Goal: Task Accomplishment & Management: Use online tool/utility

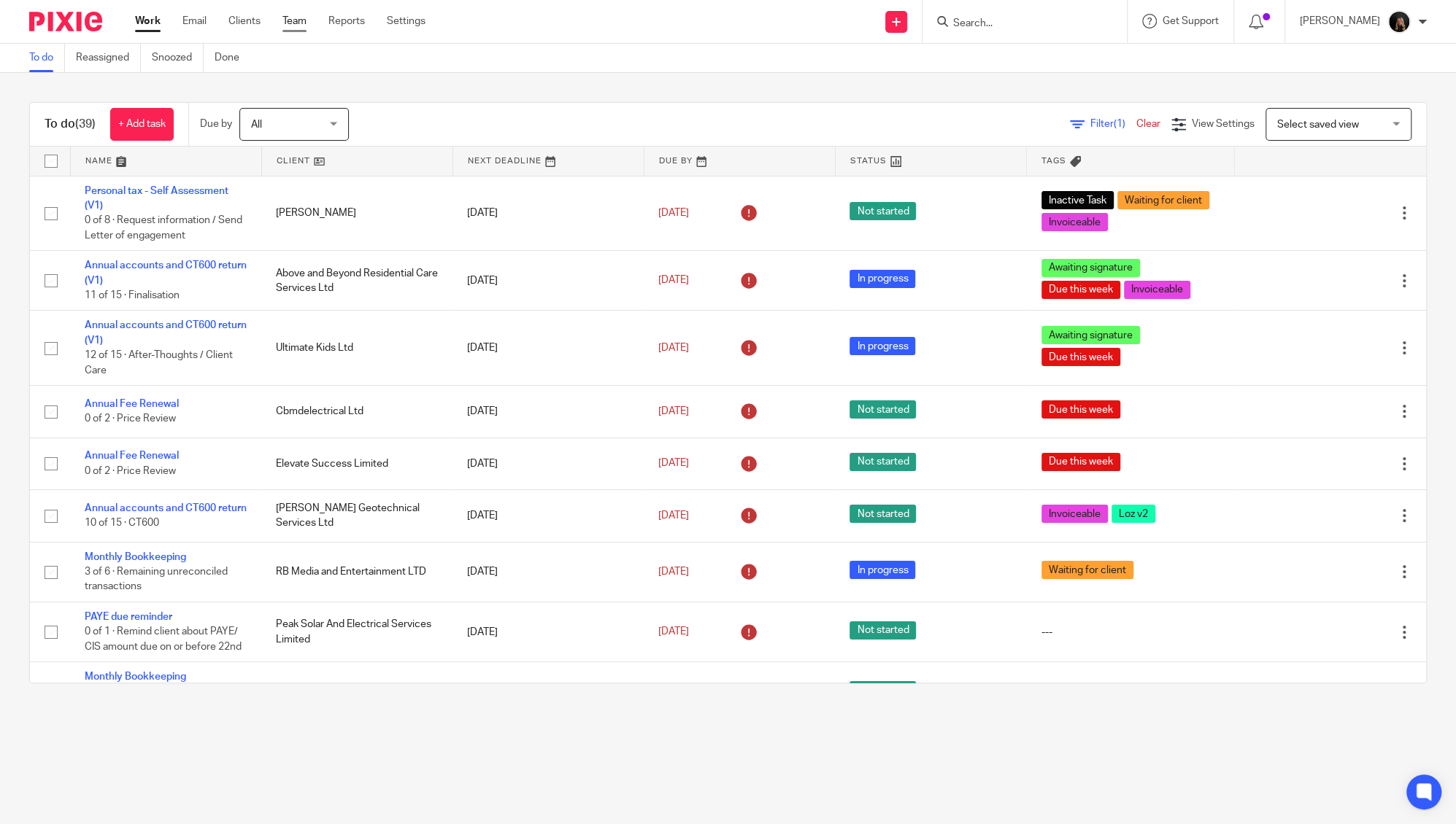
click at [293, 25] on link "Team" at bounding box center [295, 21] width 24 height 15
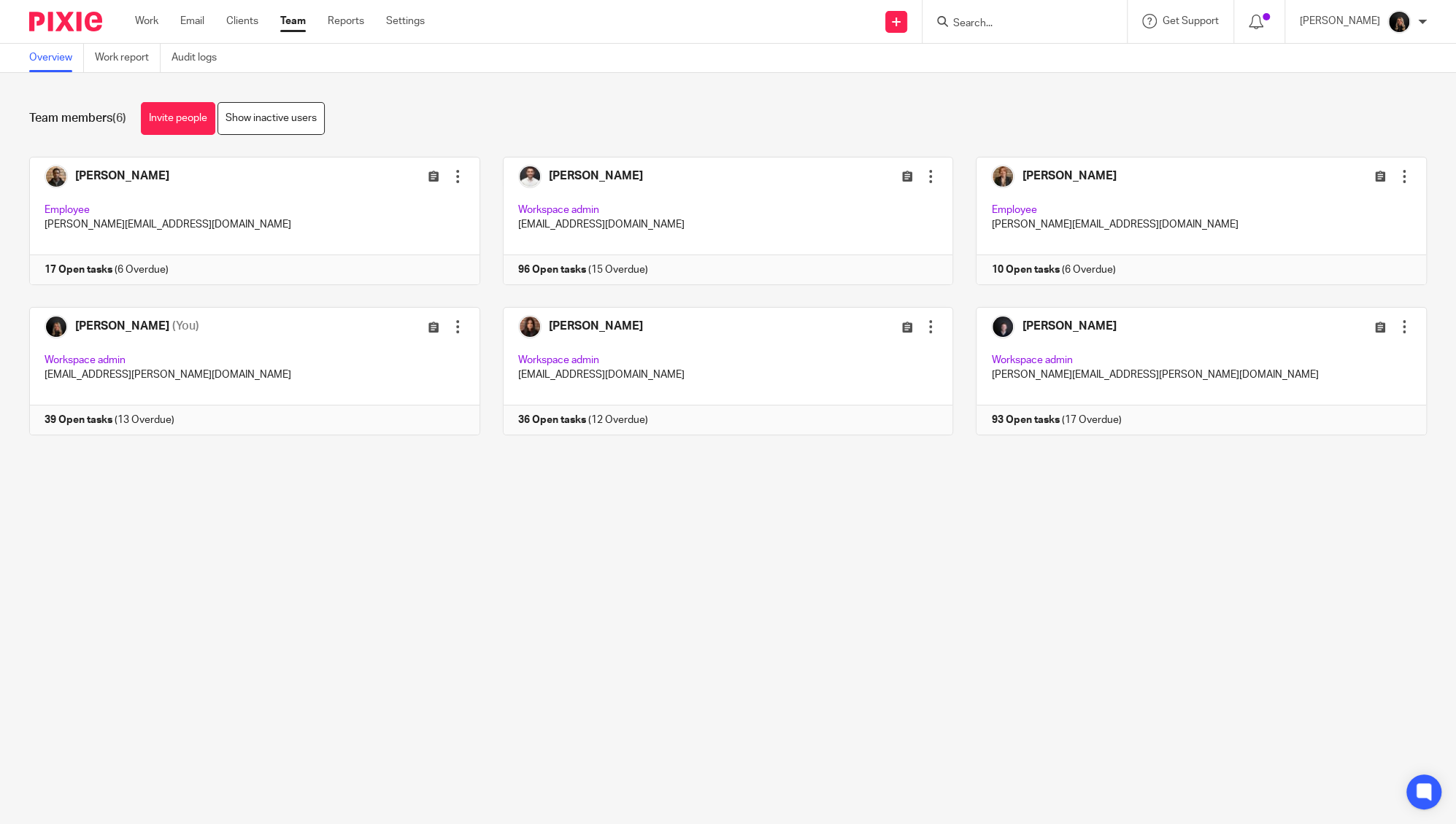
click at [765, 627] on main "Overview Work report Audit logs Team members (6) Invite people Show inactive us…" at bounding box center [728, 412] width 1456 height 824
click at [243, 201] on link at bounding box center [244, 220] width 474 height 128
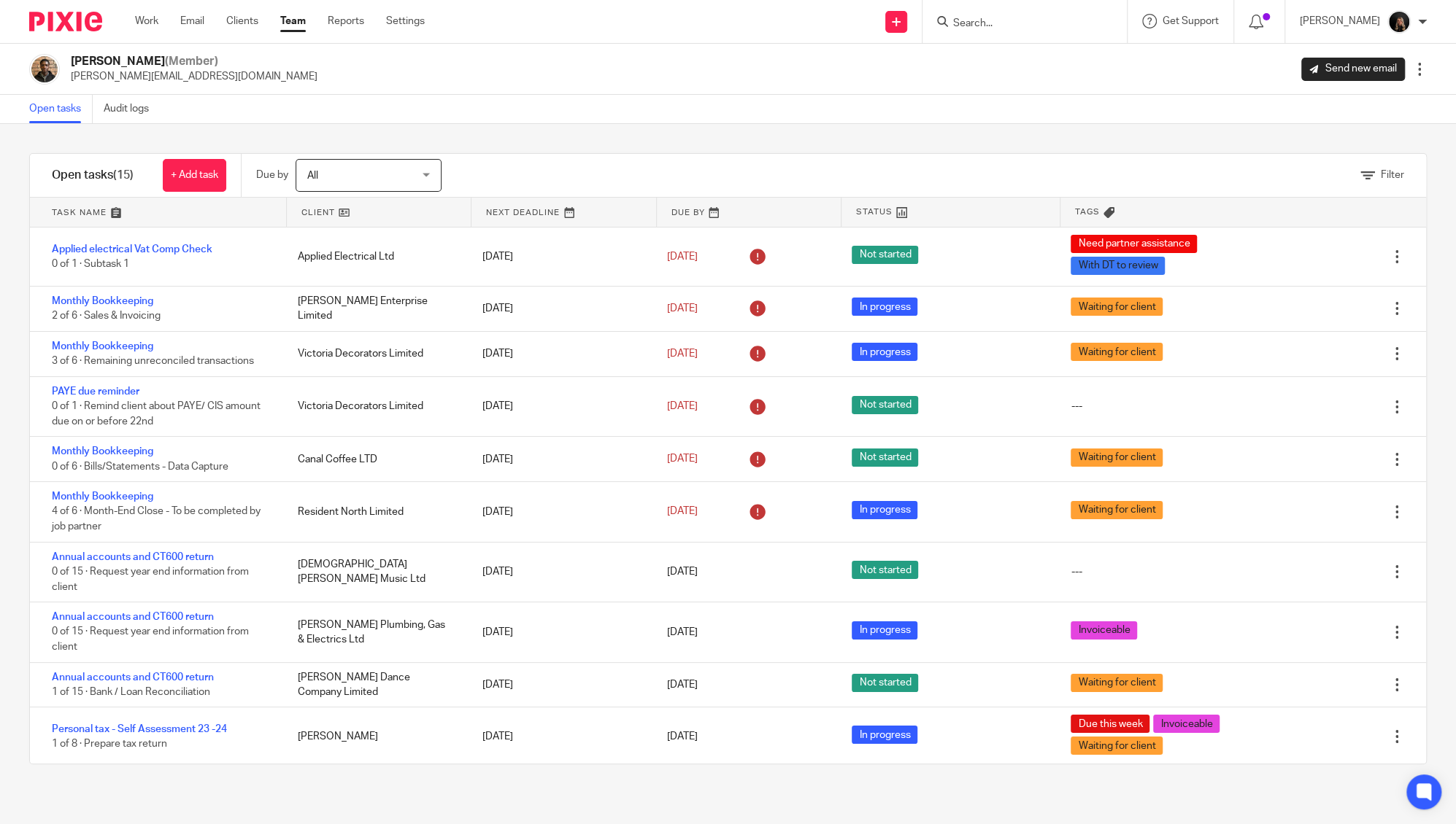
click at [81, 208] on link at bounding box center [158, 213] width 256 height 29
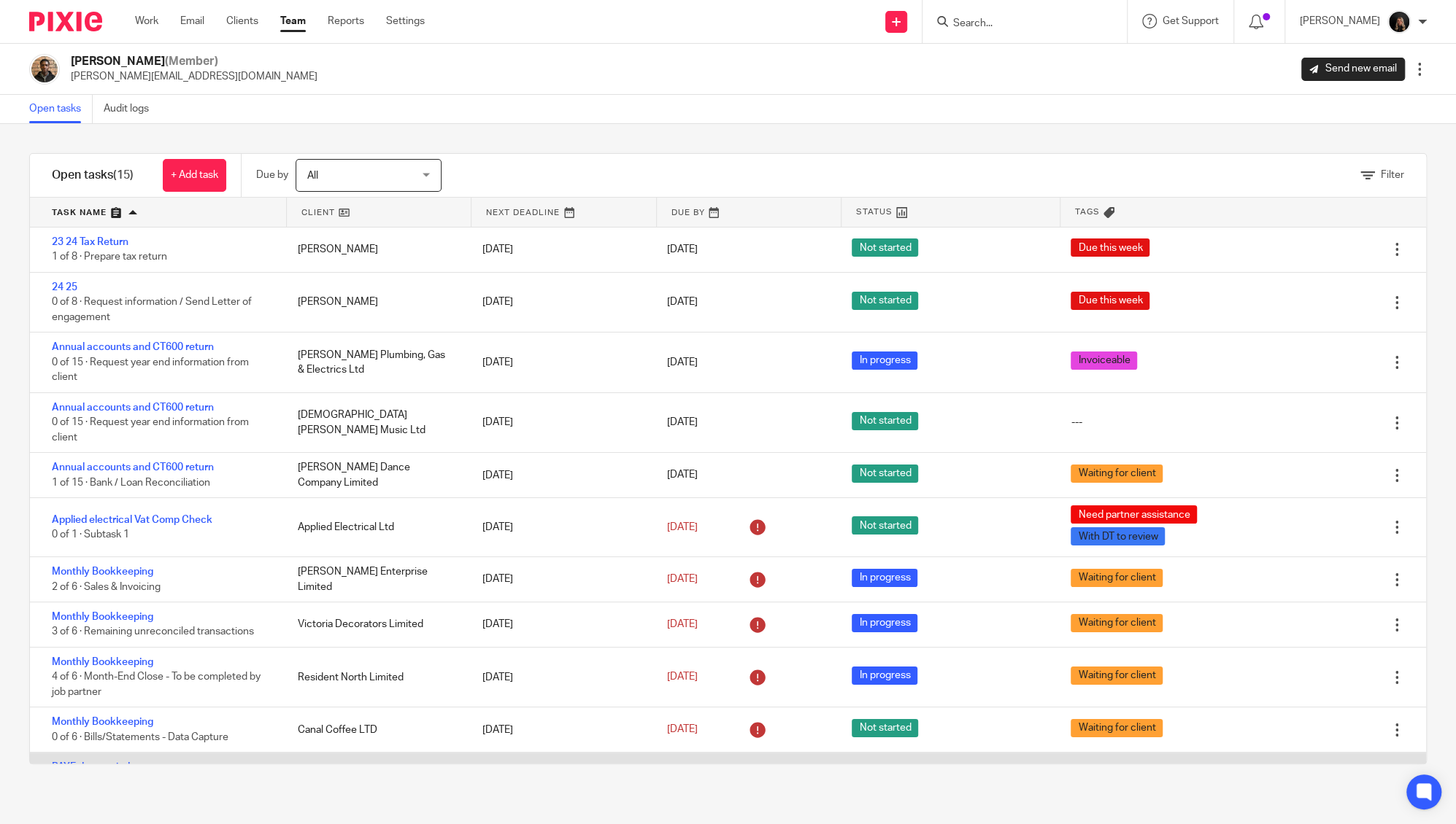
scroll to position [275, 0]
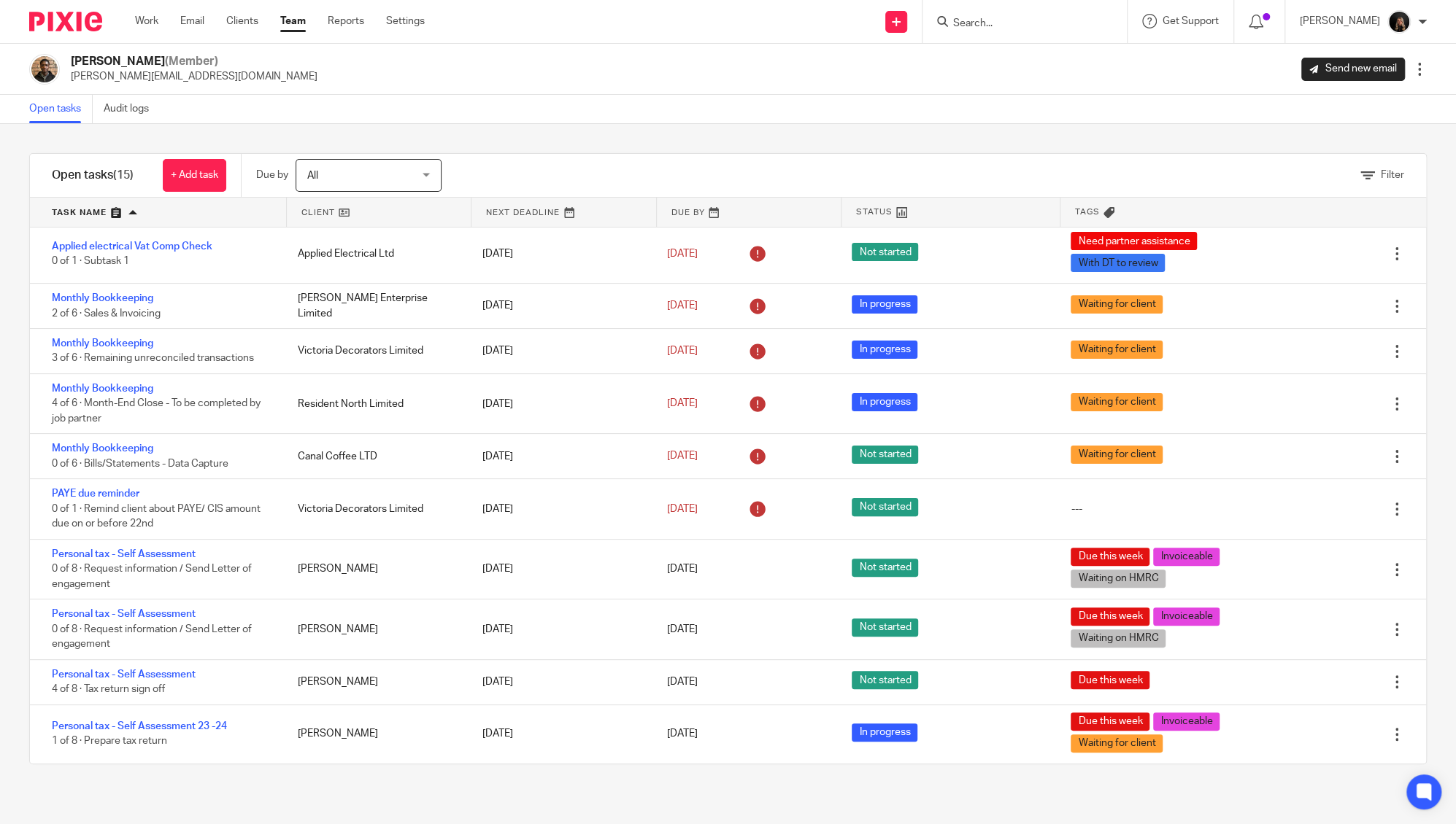
click at [999, 24] on input "Search" at bounding box center [1017, 23] width 131 height 13
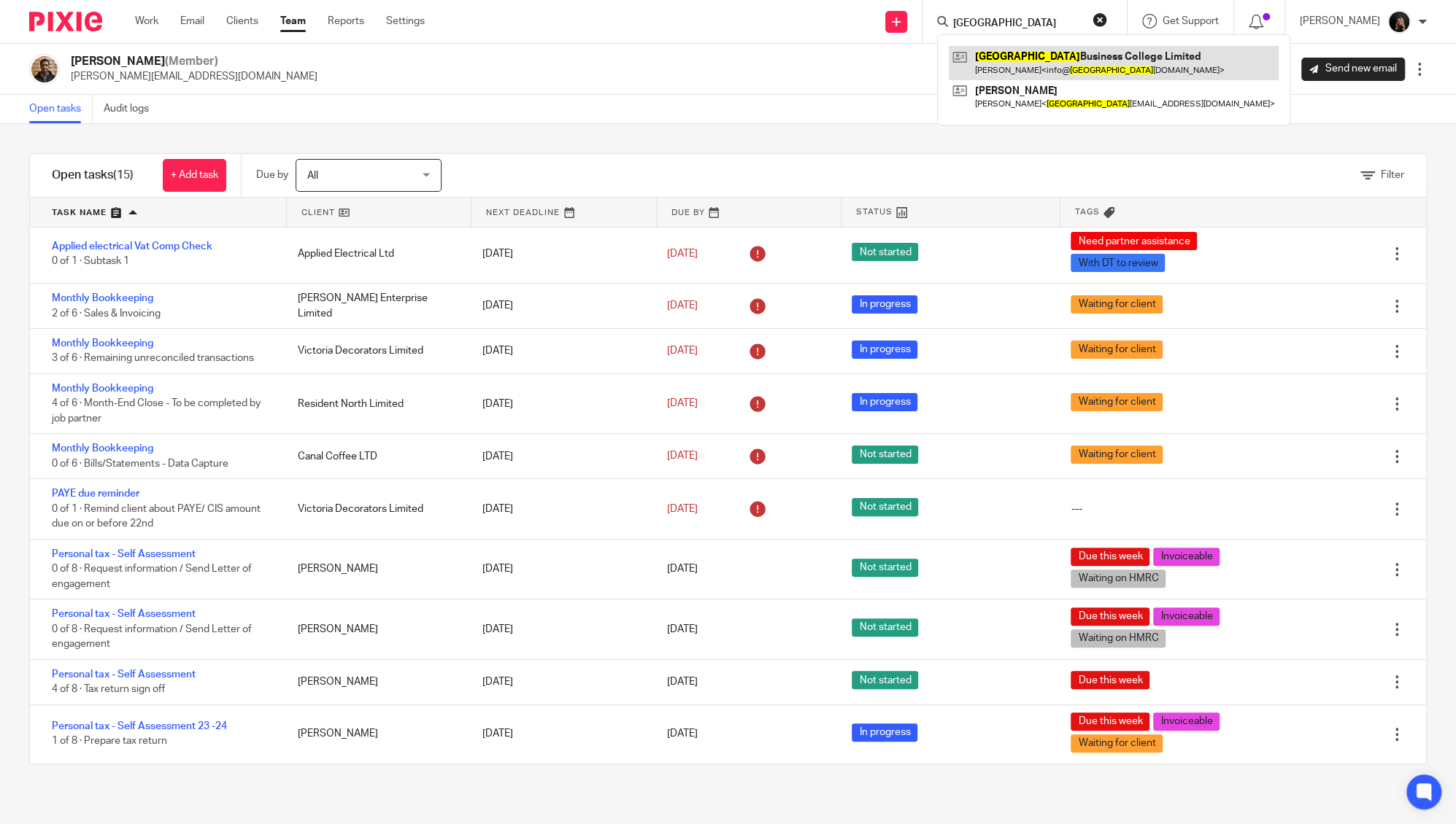
type input "liverpool"
click at [1022, 59] on link at bounding box center [1113, 62] width 330 height 34
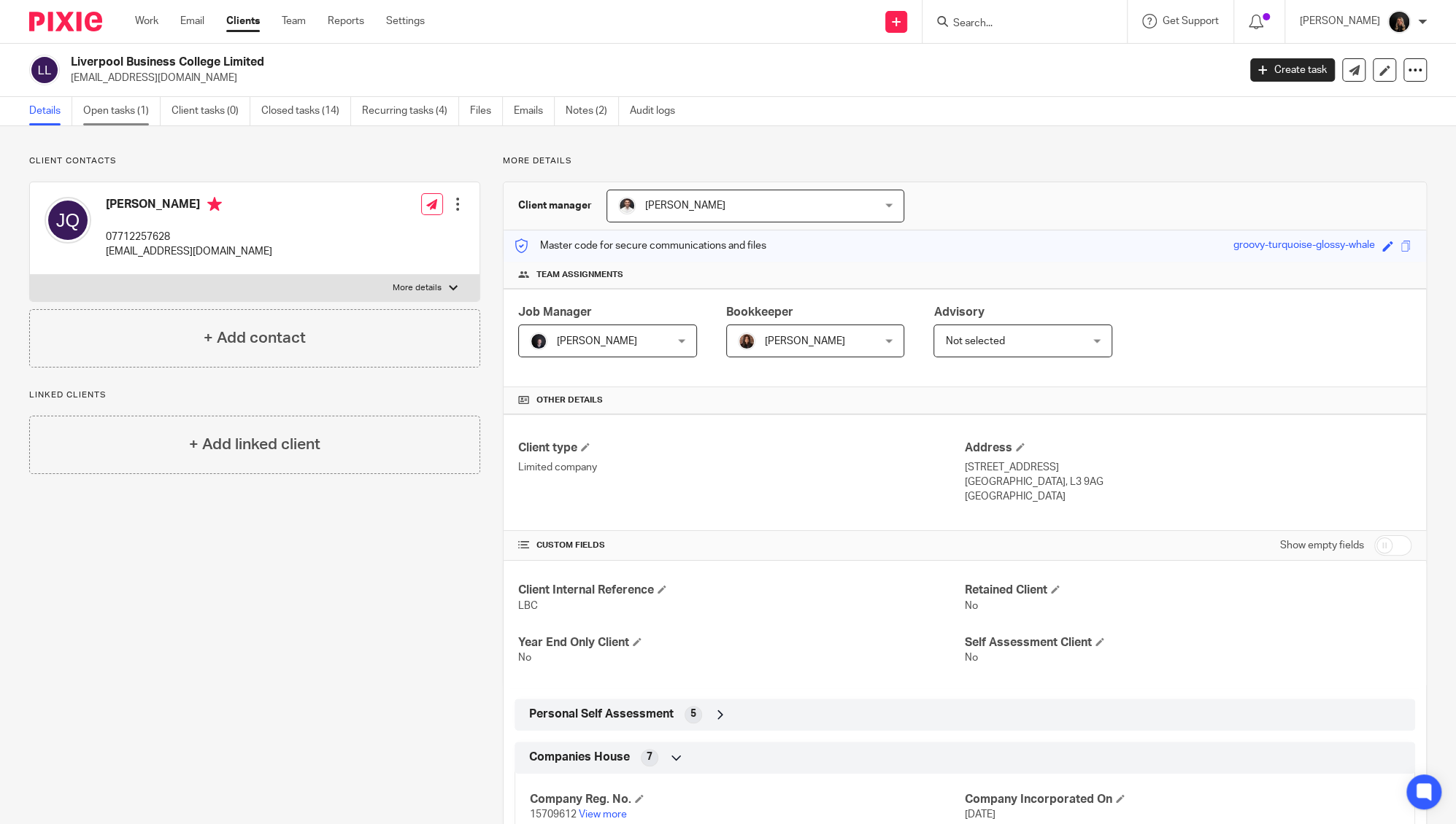
click at [127, 98] on link "Open tasks (1)" at bounding box center [122, 111] width 78 height 28
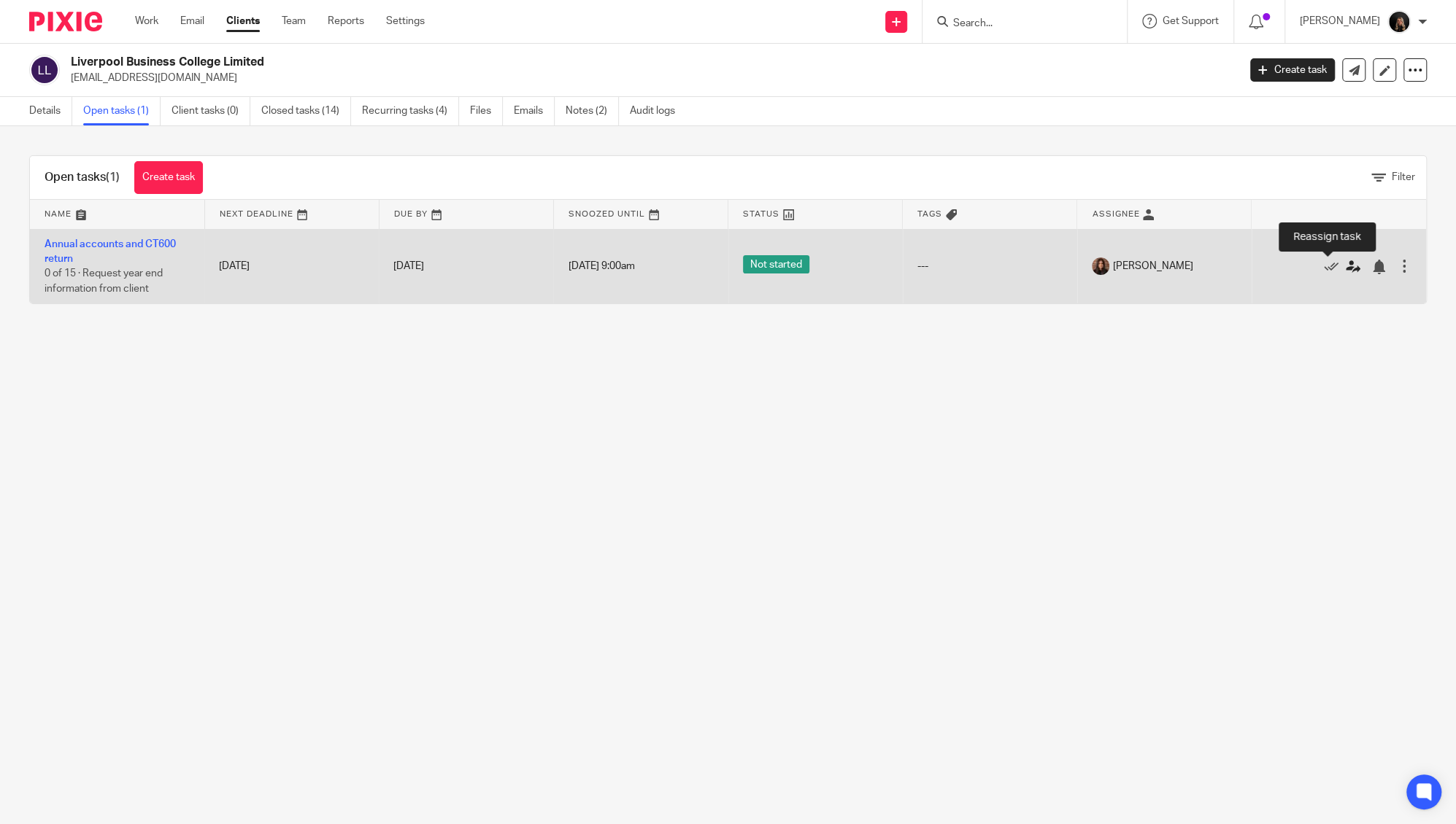
click at [1346, 263] on icon at bounding box center [1353, 267] width 15 height 15
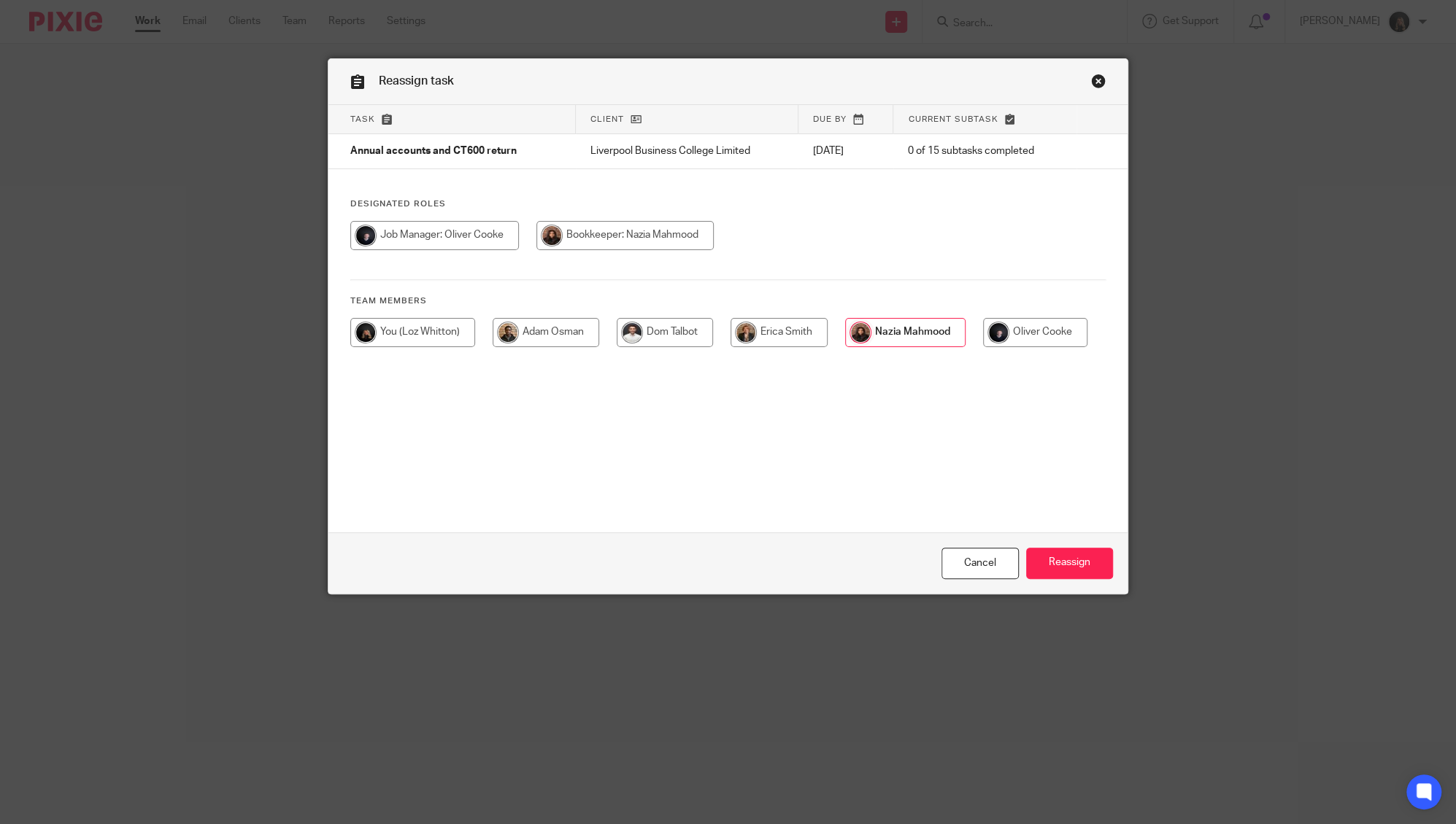
click at [537, 331] on input "radio" at bounding box center [546, 332] width 107 height 29
radio input "true"
click at [1037, 560] on input "Reassign" at bounding box center [1069, 563] width 87 height 31
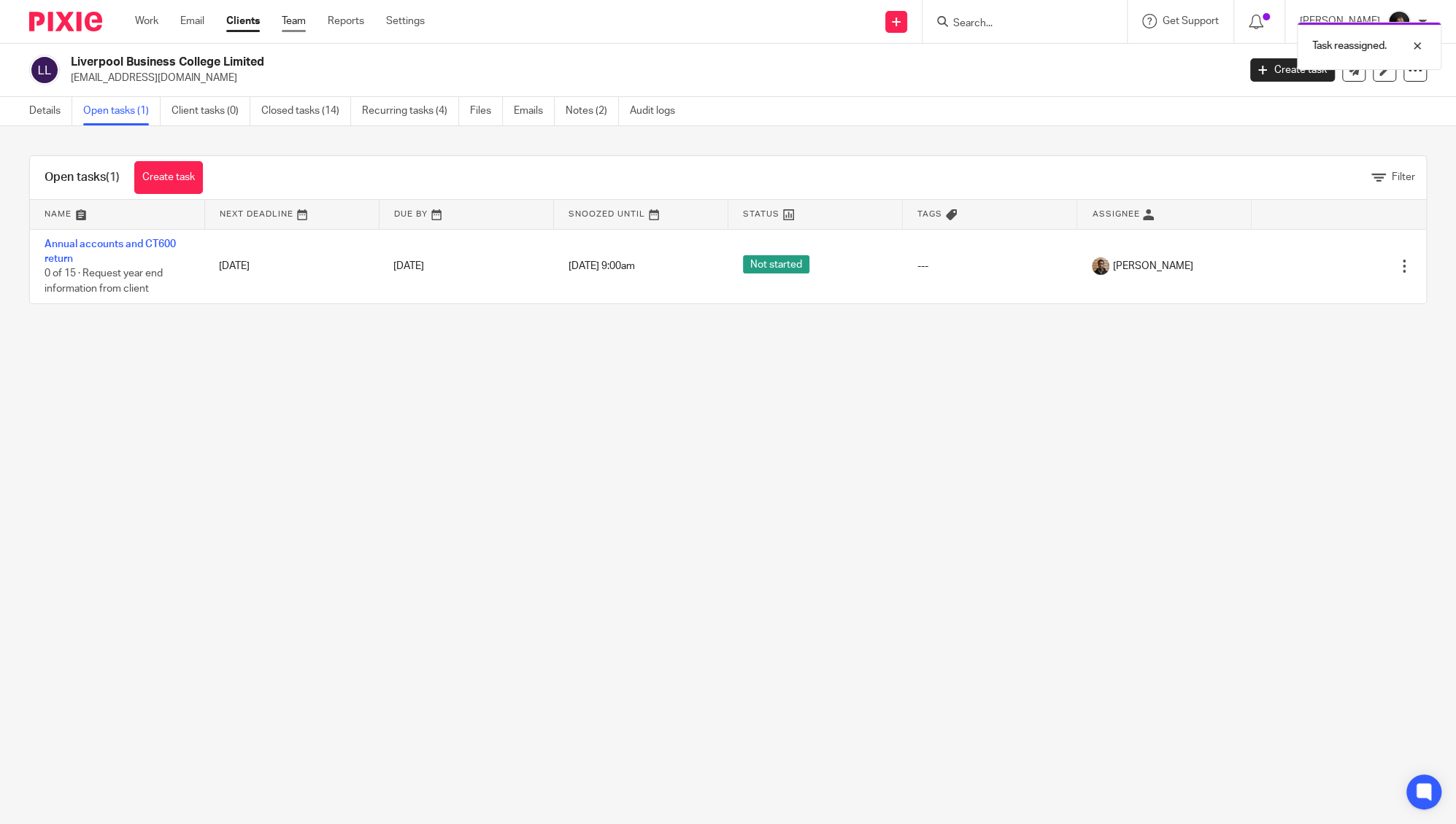
click at [292, 22] on link "Team" at bounding box center [294, 21] width 24 height 15
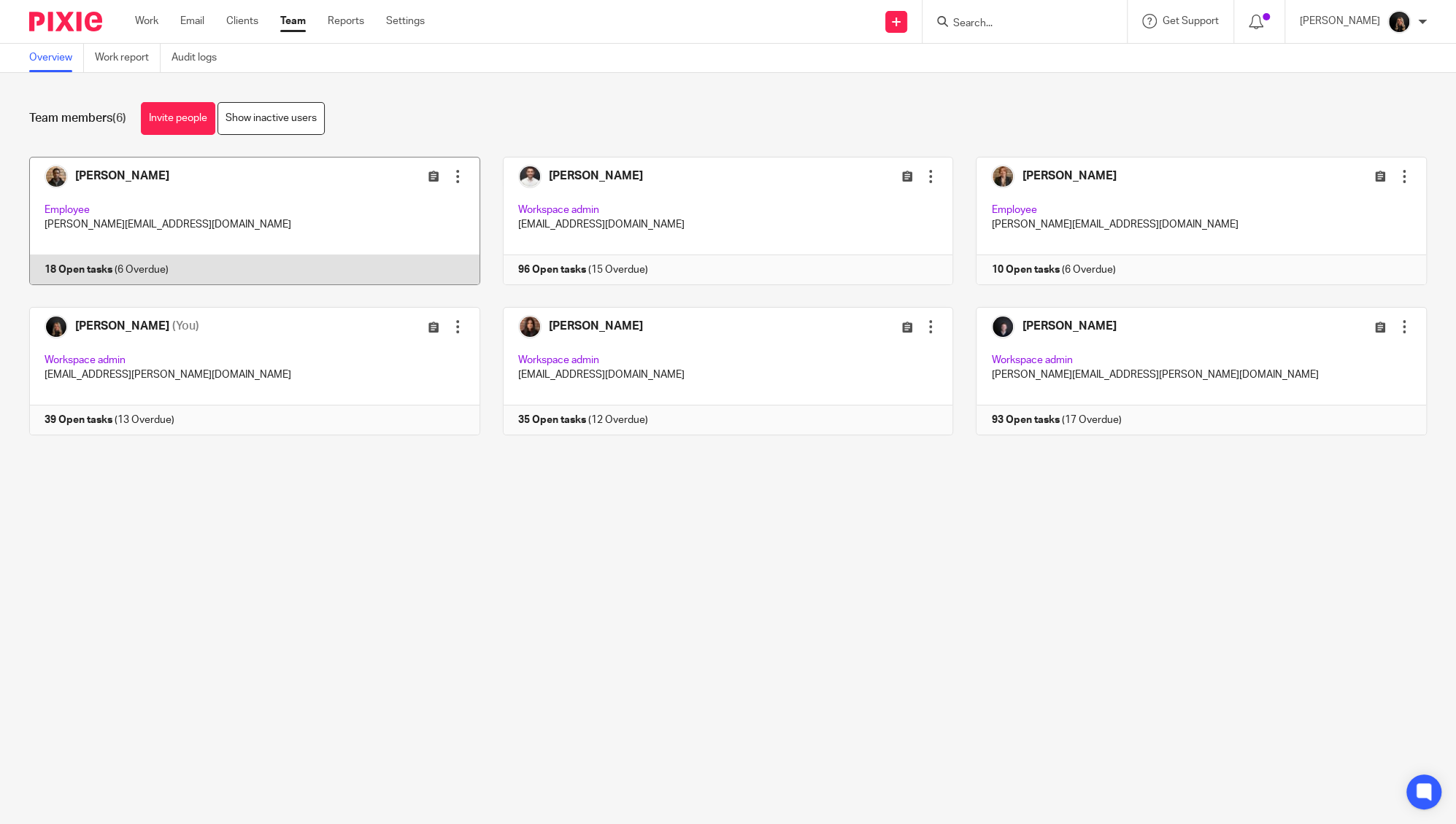
click at [187, 216] on link at bounding box center [244, 220] width 474 height 128
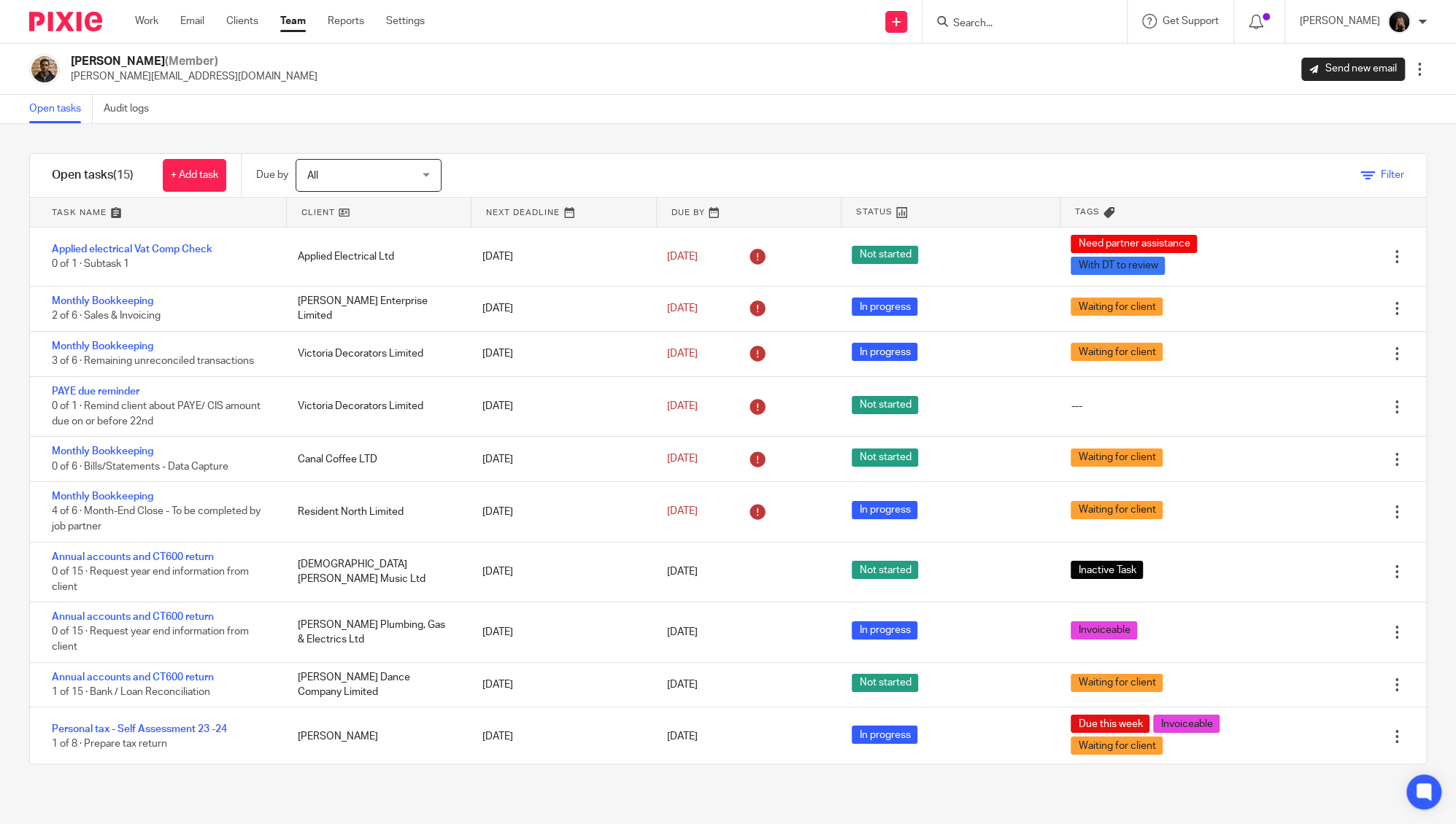
click at [1360, 169] on icon at bounding box center [1367, 176] width 15 height 15
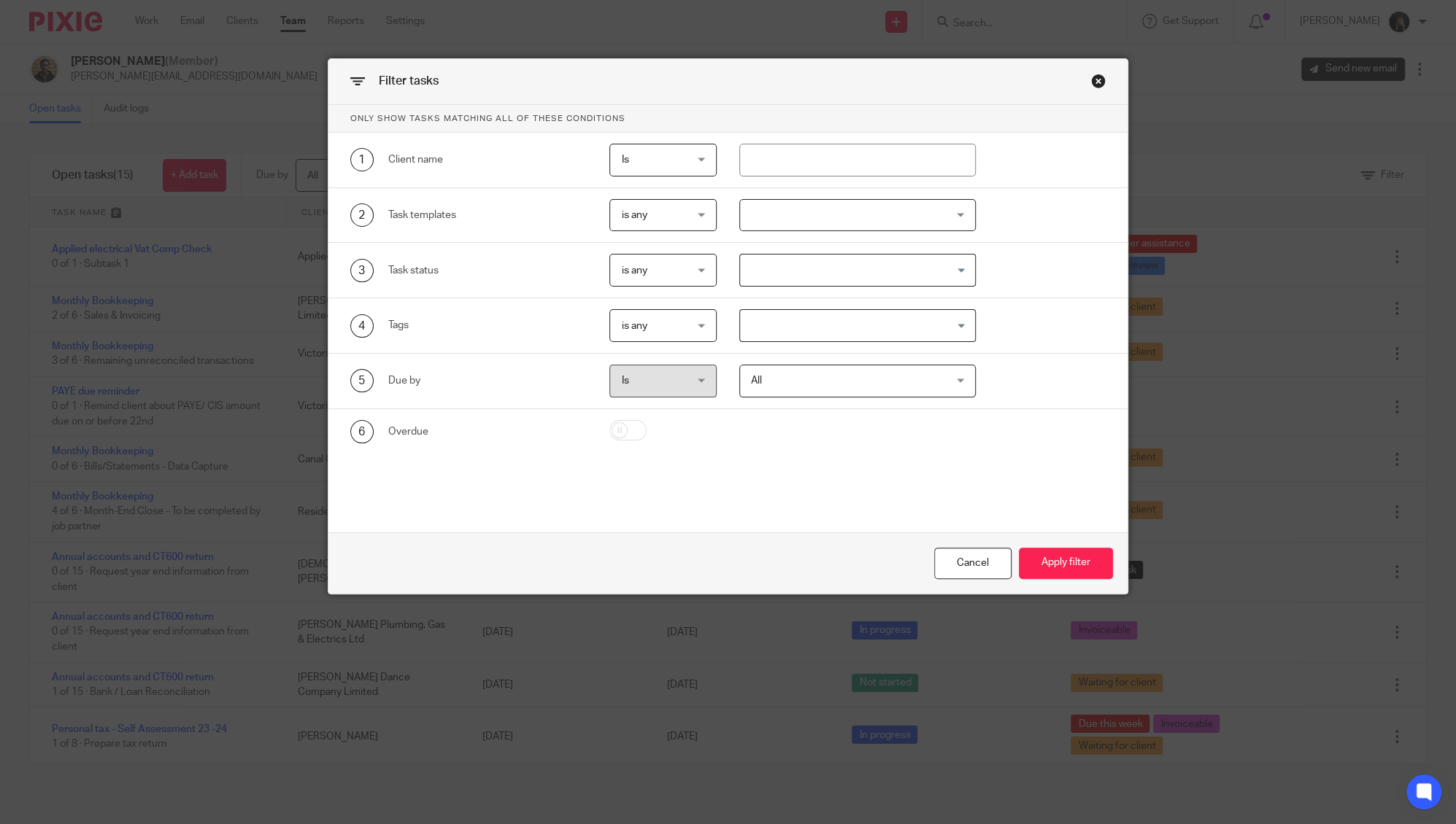
click at [767, 380] on span "All" at bounding box center [841, 381] width 179 height 31
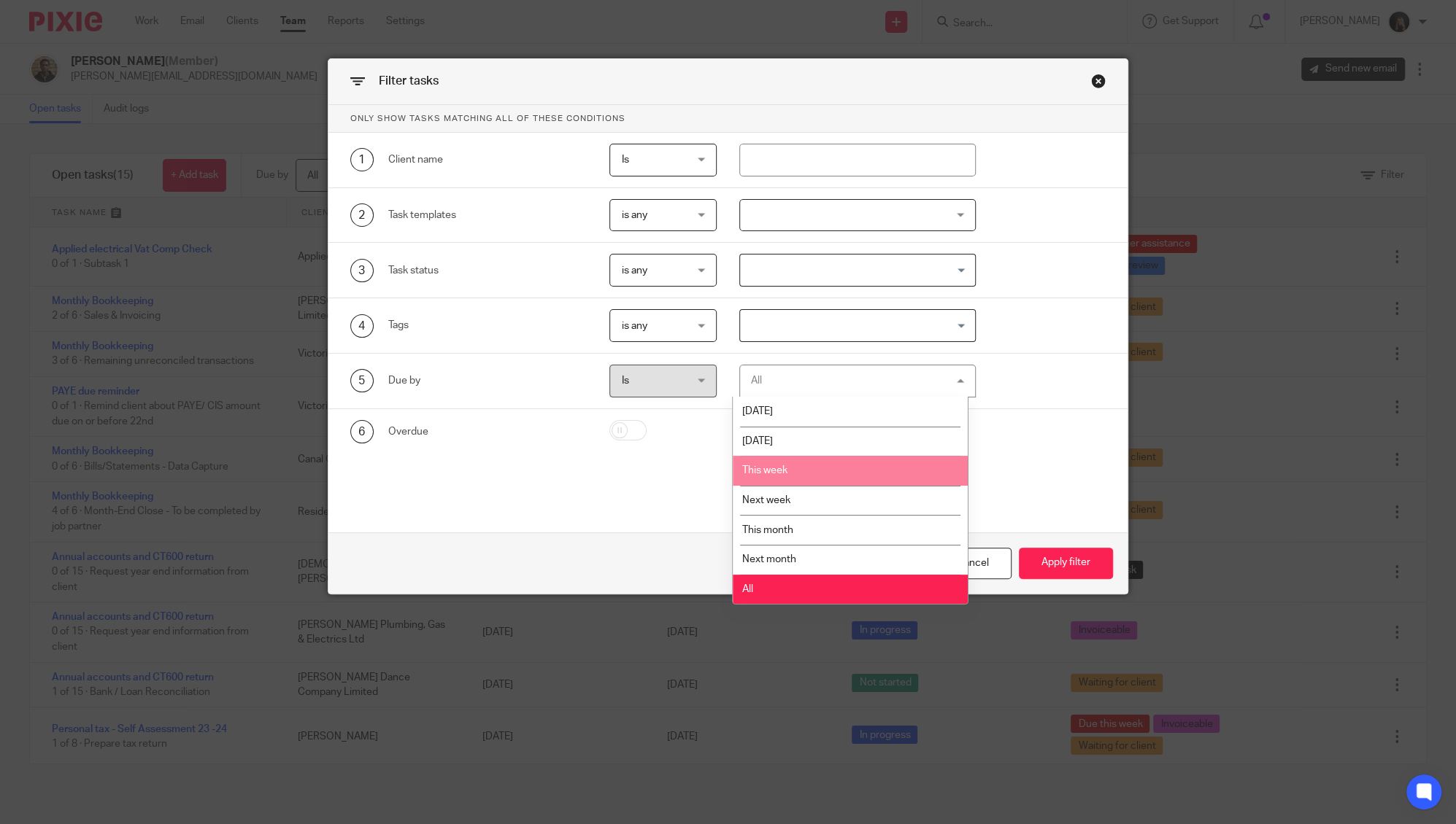
click at [786, 469] on span "This week" at bounding box center [764, 470] width 46 height 10
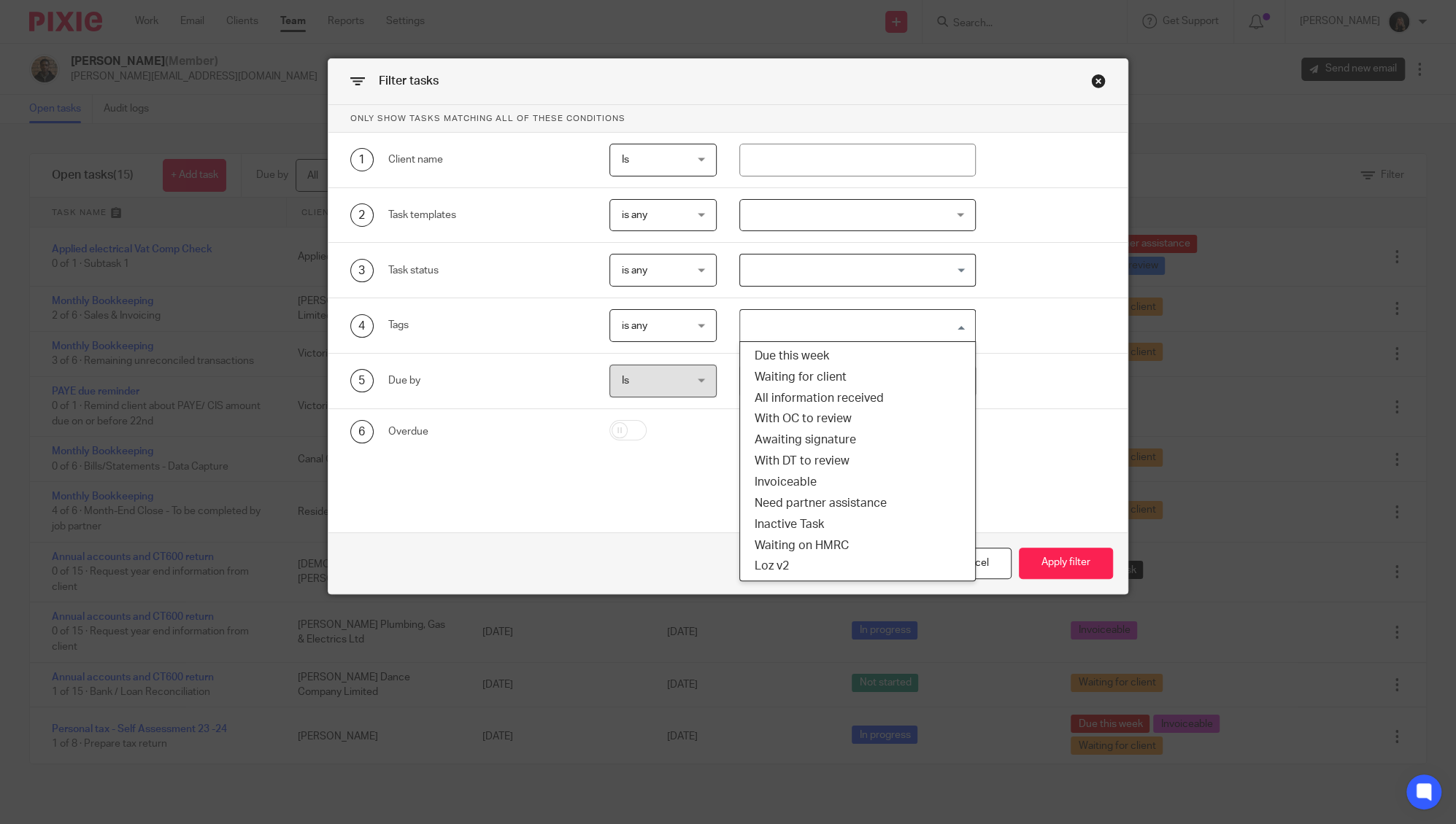
click at [795, 315] on input "Search for option" at bounding box center [855, 325] width 226 height 26
click at [814, 362] on li "Due this week" at bounding box center [857, 356] width 235 height 22
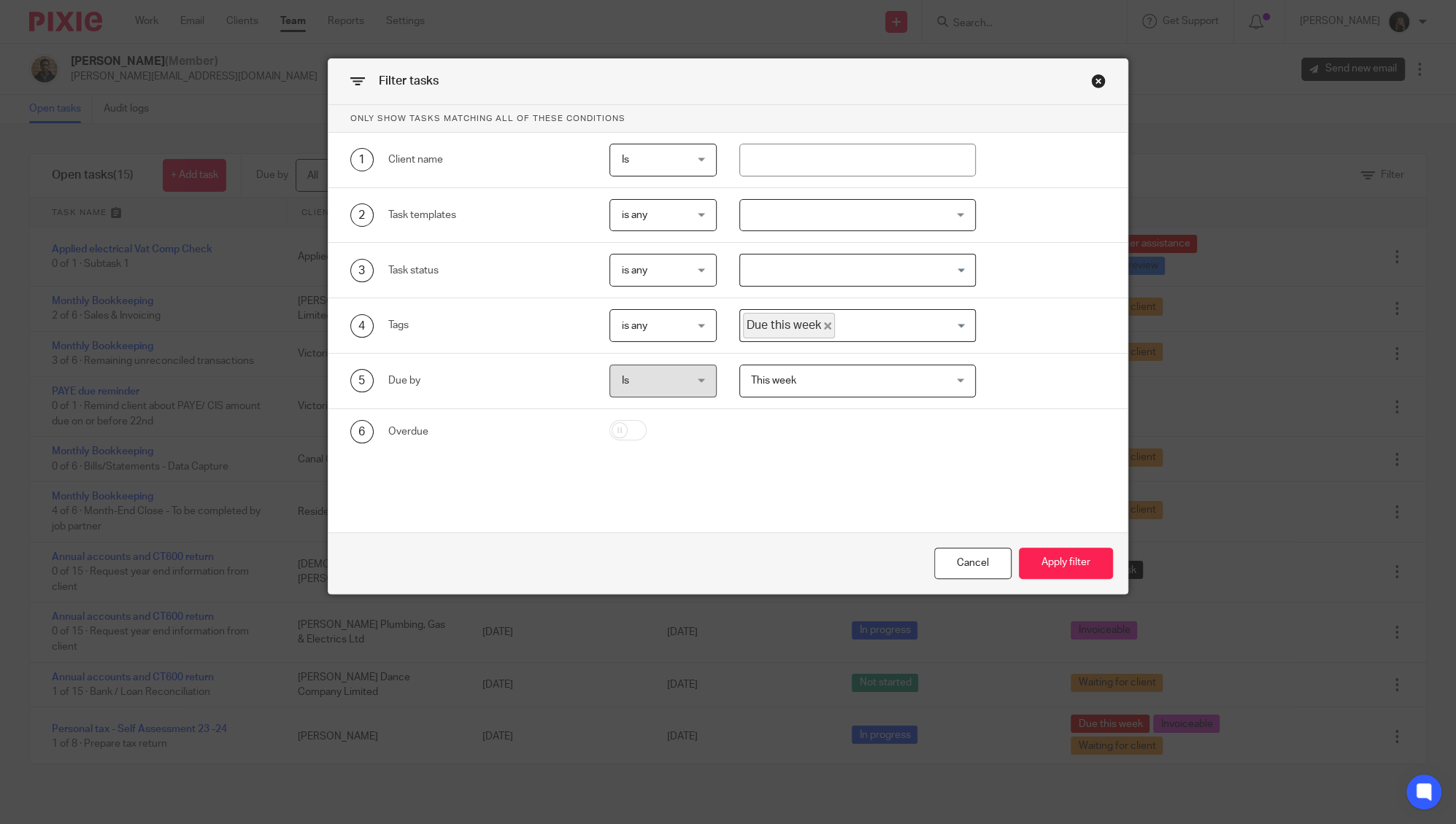
click at [784, 374] on span "This week" at bounding box center [841, 381] width 179 height 31
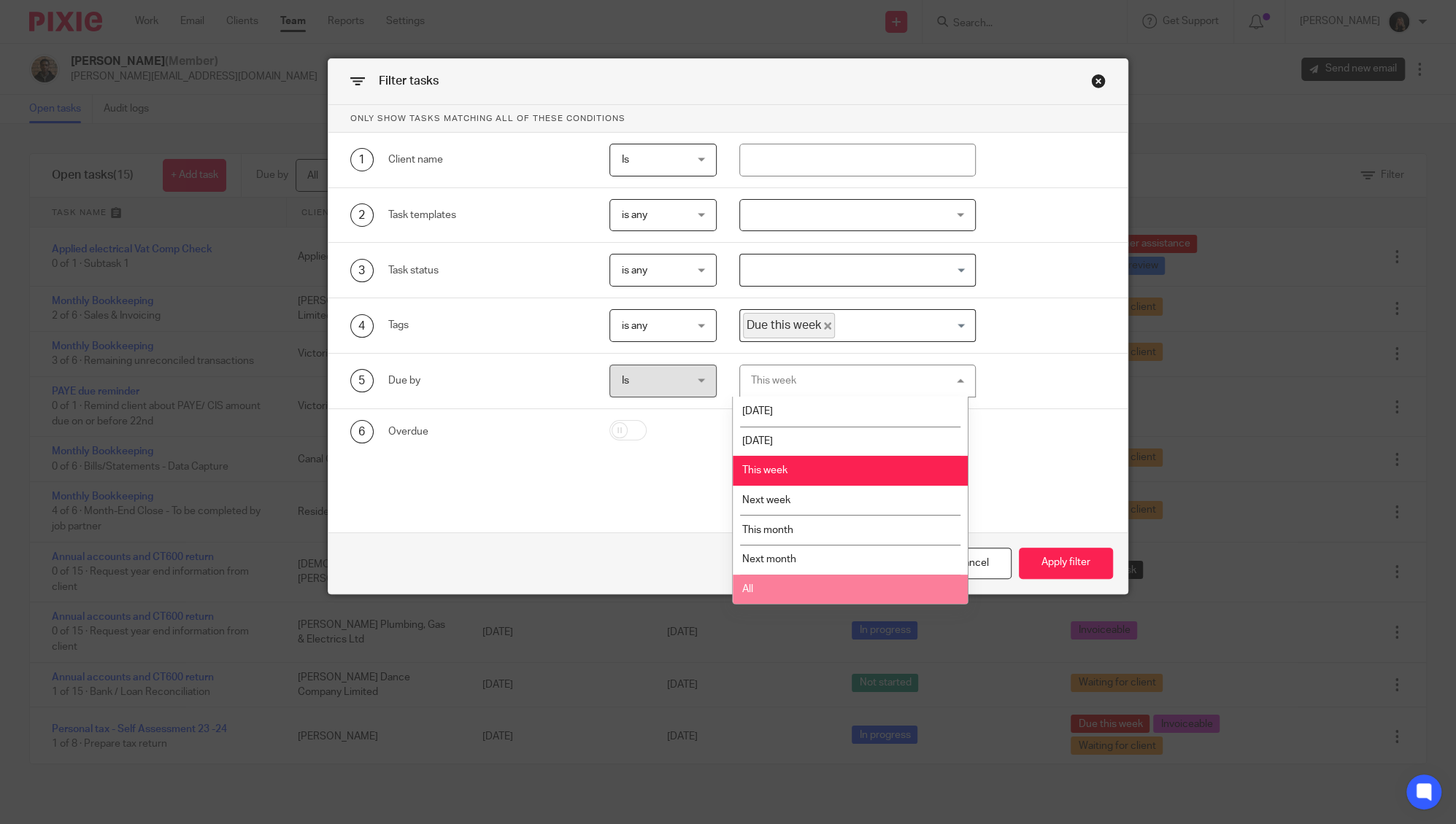
click at [799, 588] on li "All" at bounding box center [849, 589] width 235 height 30
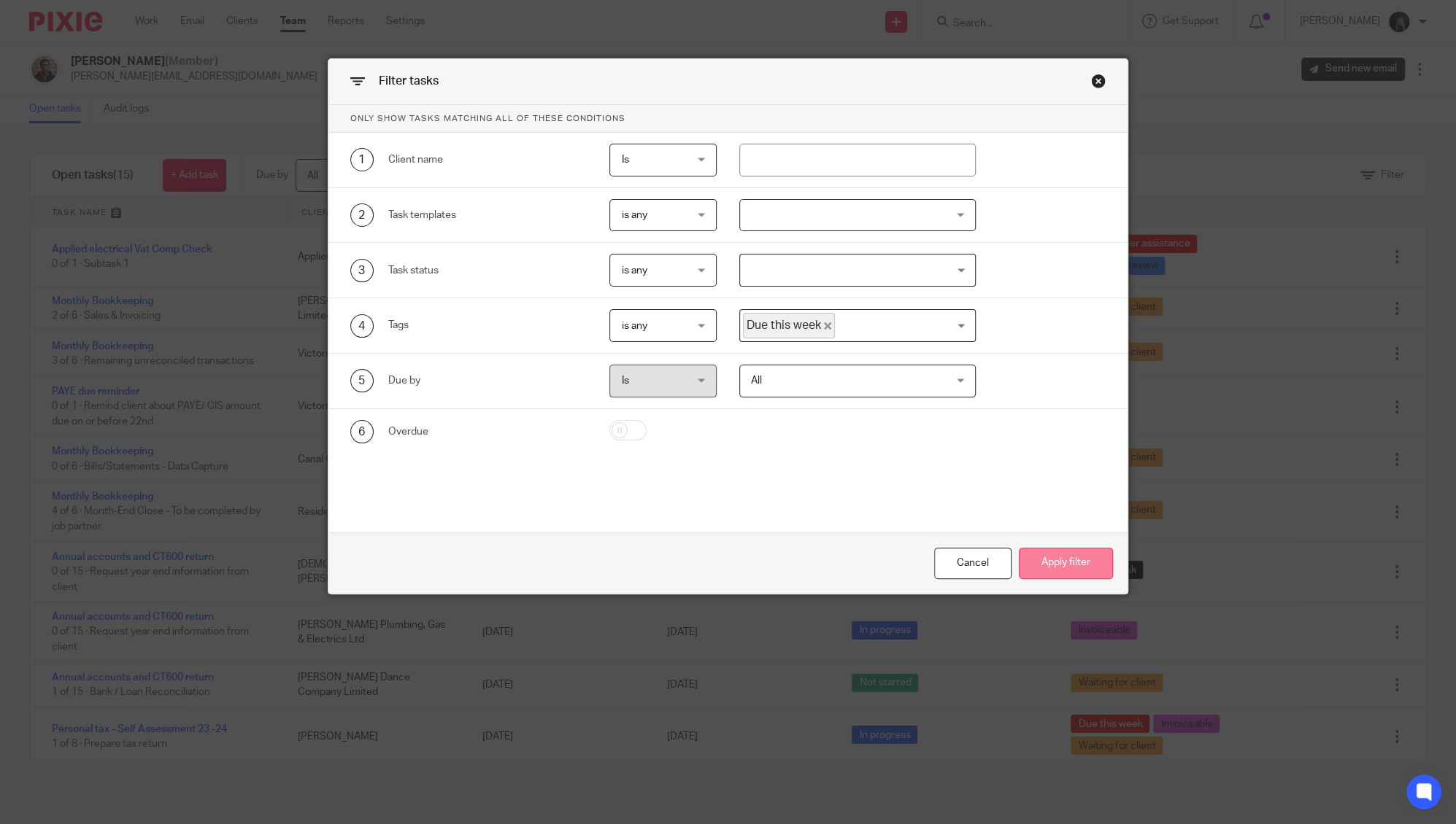
click at [1046, 561] on button "Apply filter" at bounding box center [1065, 563] width 94 height 31
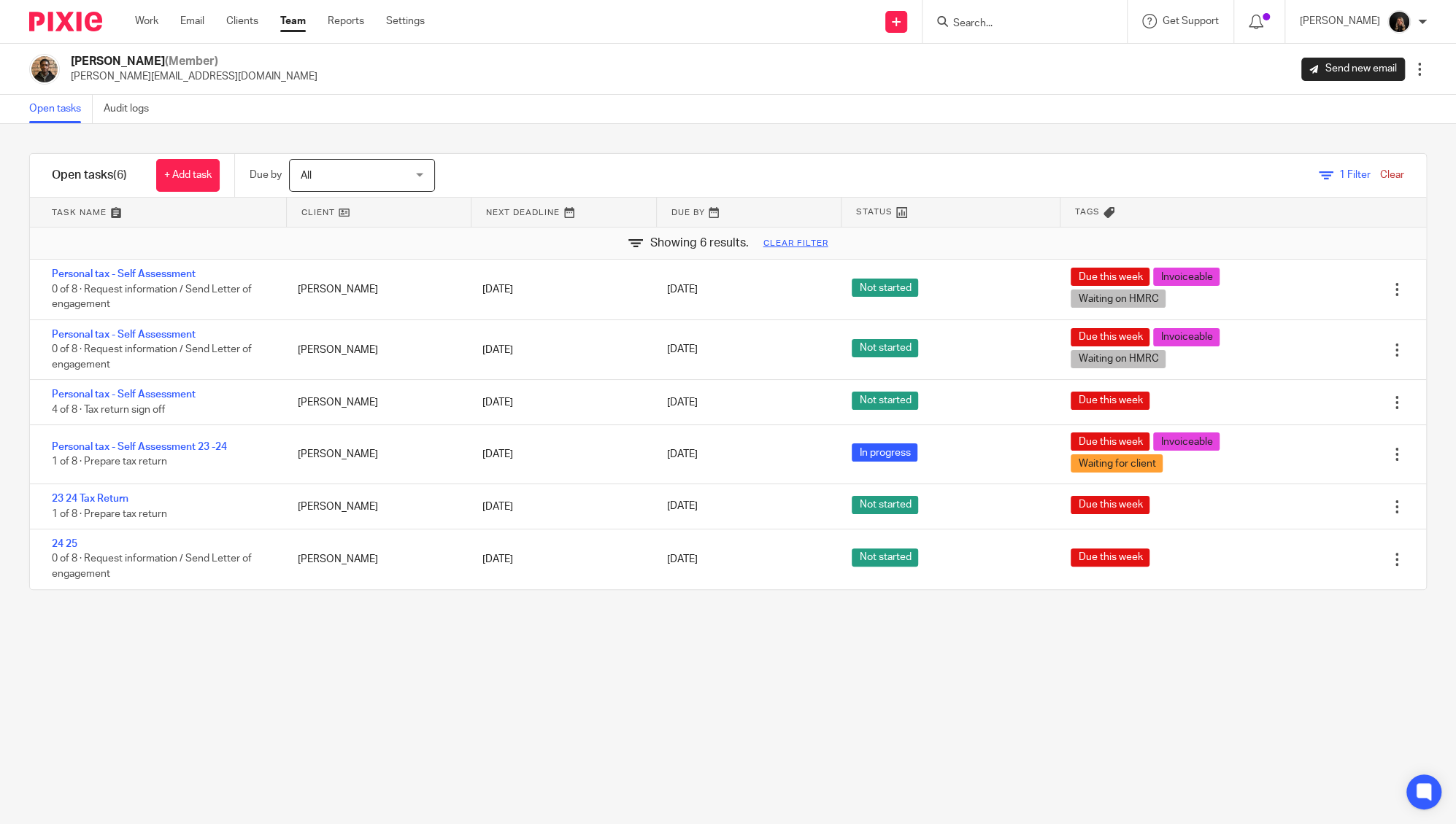
click at [291, 12] on div "Work Email Clients Team Reports Settings Work Email Clients Team Reports Settin…" at bounding box center [283, 22] width 327 height 43
click at [291, 22] on link "Team" at bounding box center [293, 21] width 26 height 15
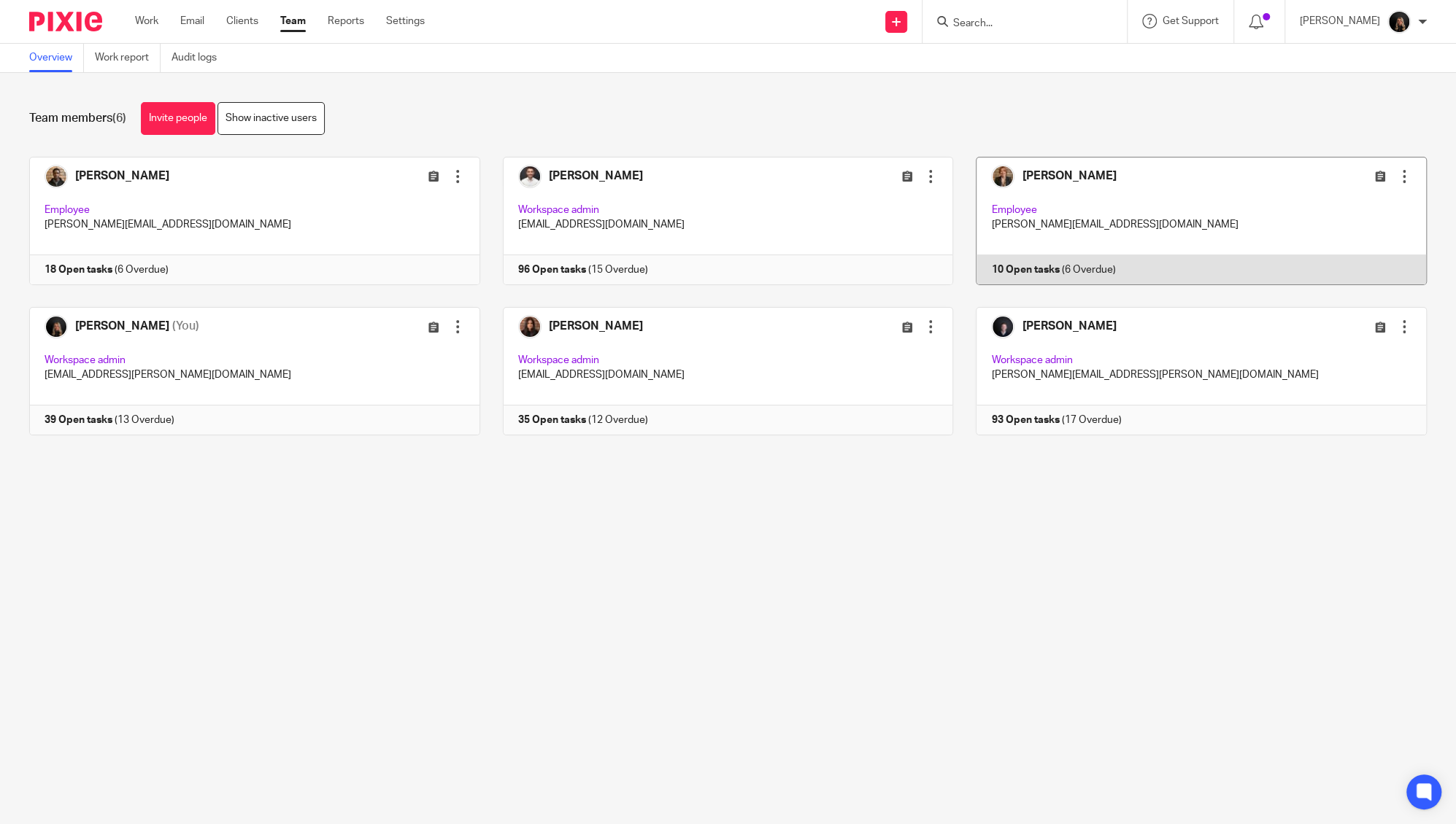
click at [1038, 202] on link at bounding box center [1190, 220] width 474 height 128
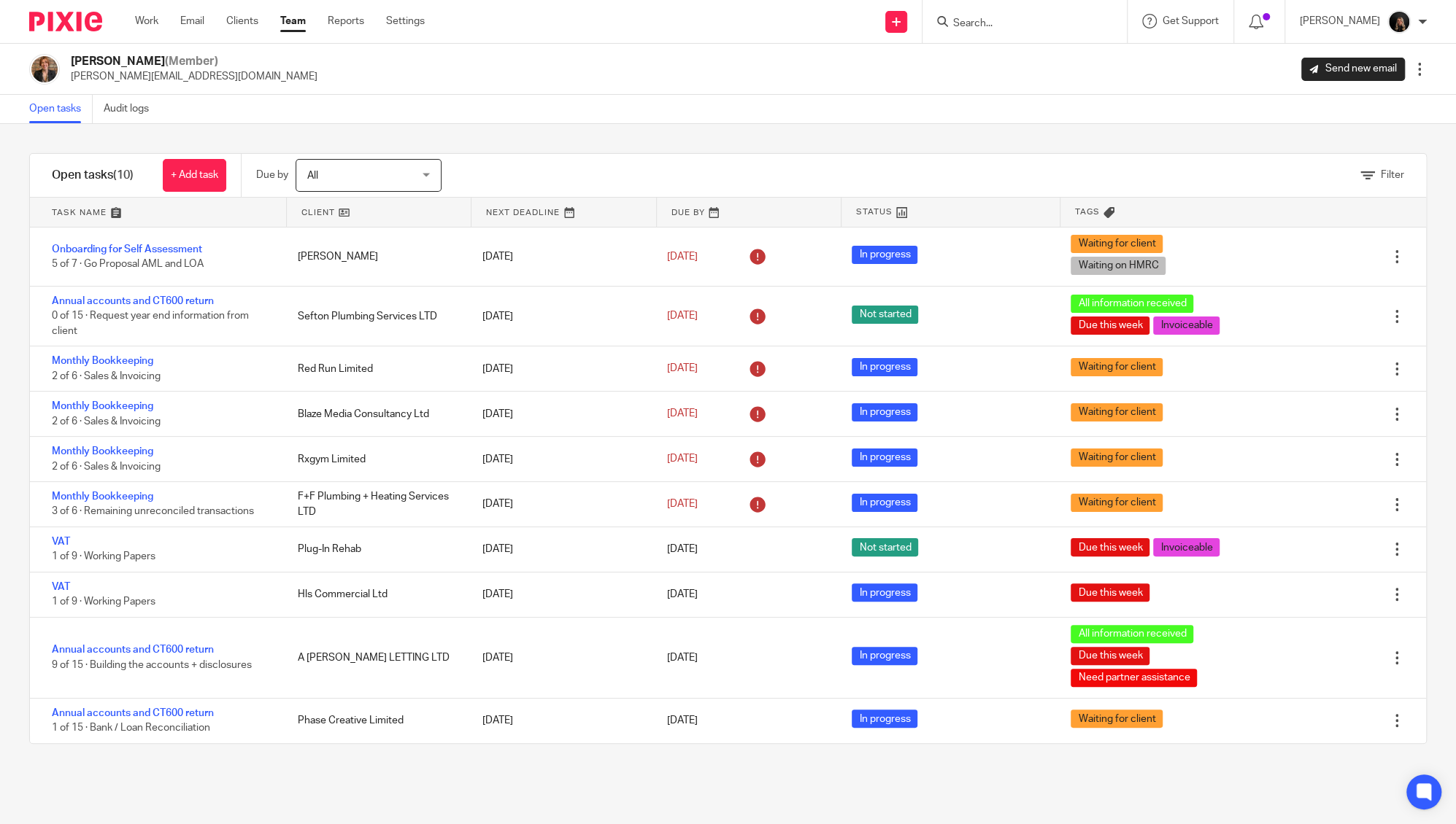
click at [79, 208] on link at bounding box center [158, 213] width 256 height 29
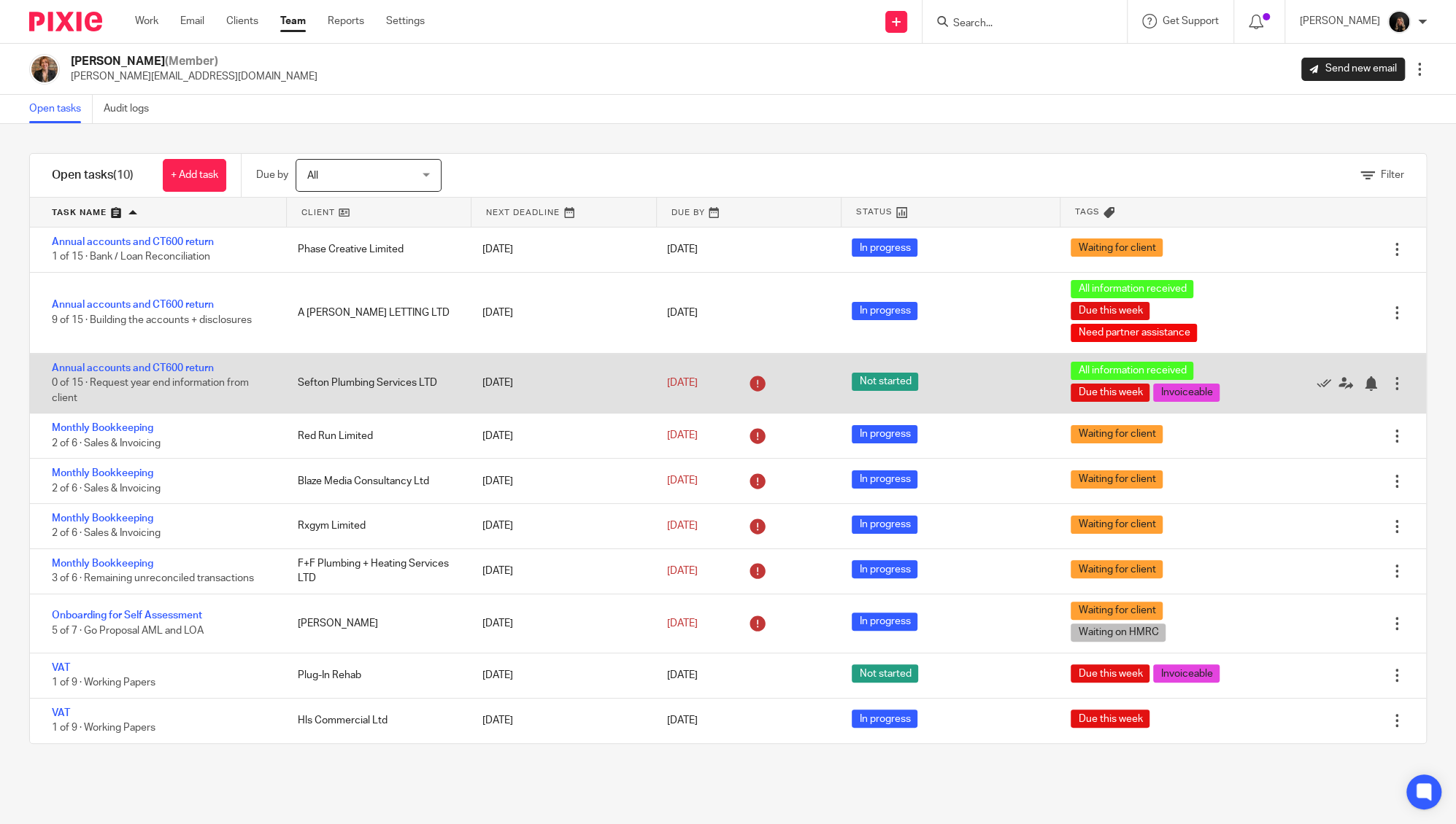
click at [508, 371] on div "[DATE]" at bounding box center [560, 383] width 184 height 29
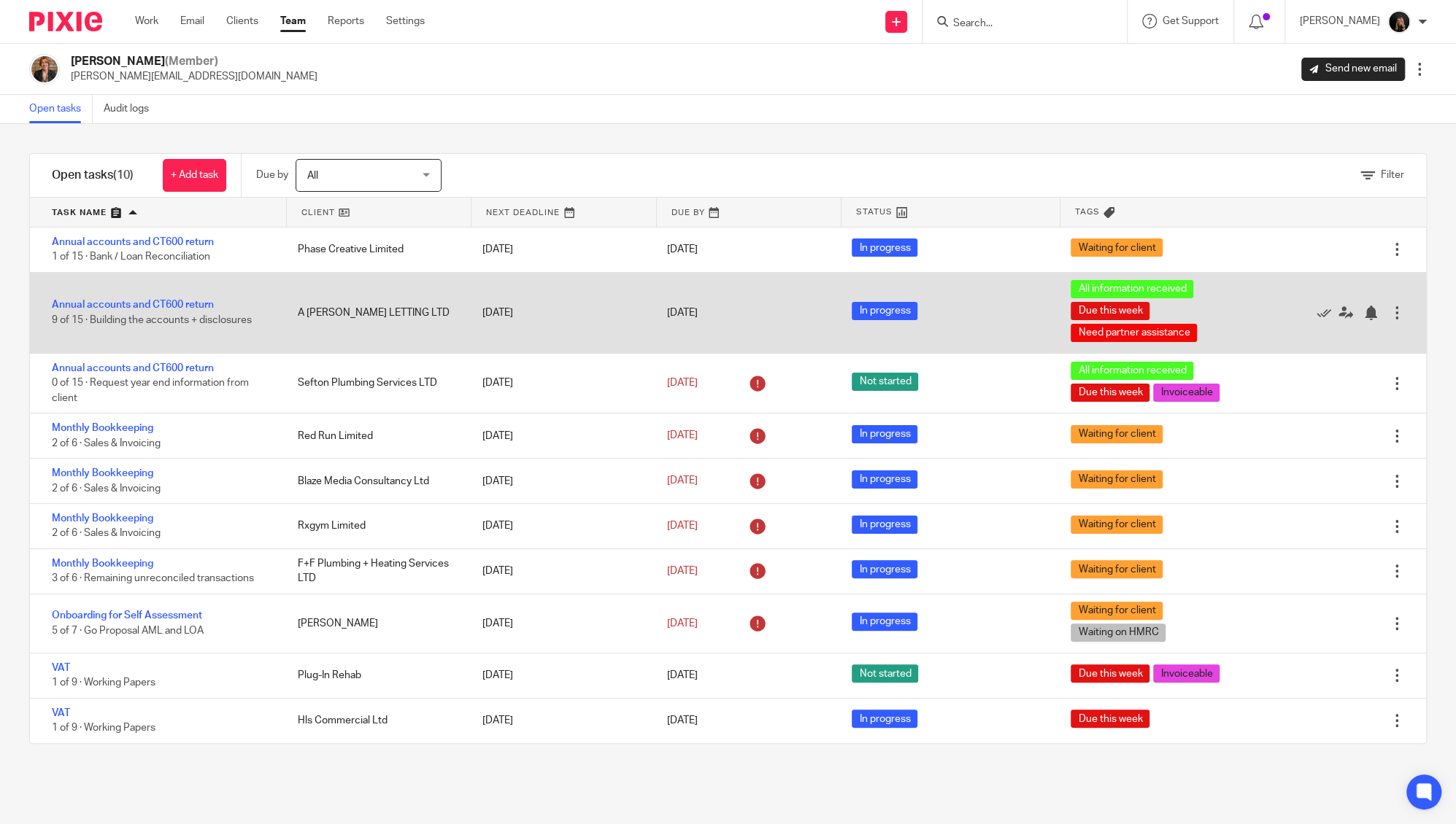
click at [846, 320] on div "In progress" at bounding box center [946, 313] width 219 height 36
click at [671, 284] on div "Annual accounts and CT600 return 9 of 15 · Building the accounts + disclosures …" at bounding box center [728, 313] width 1396 height 81
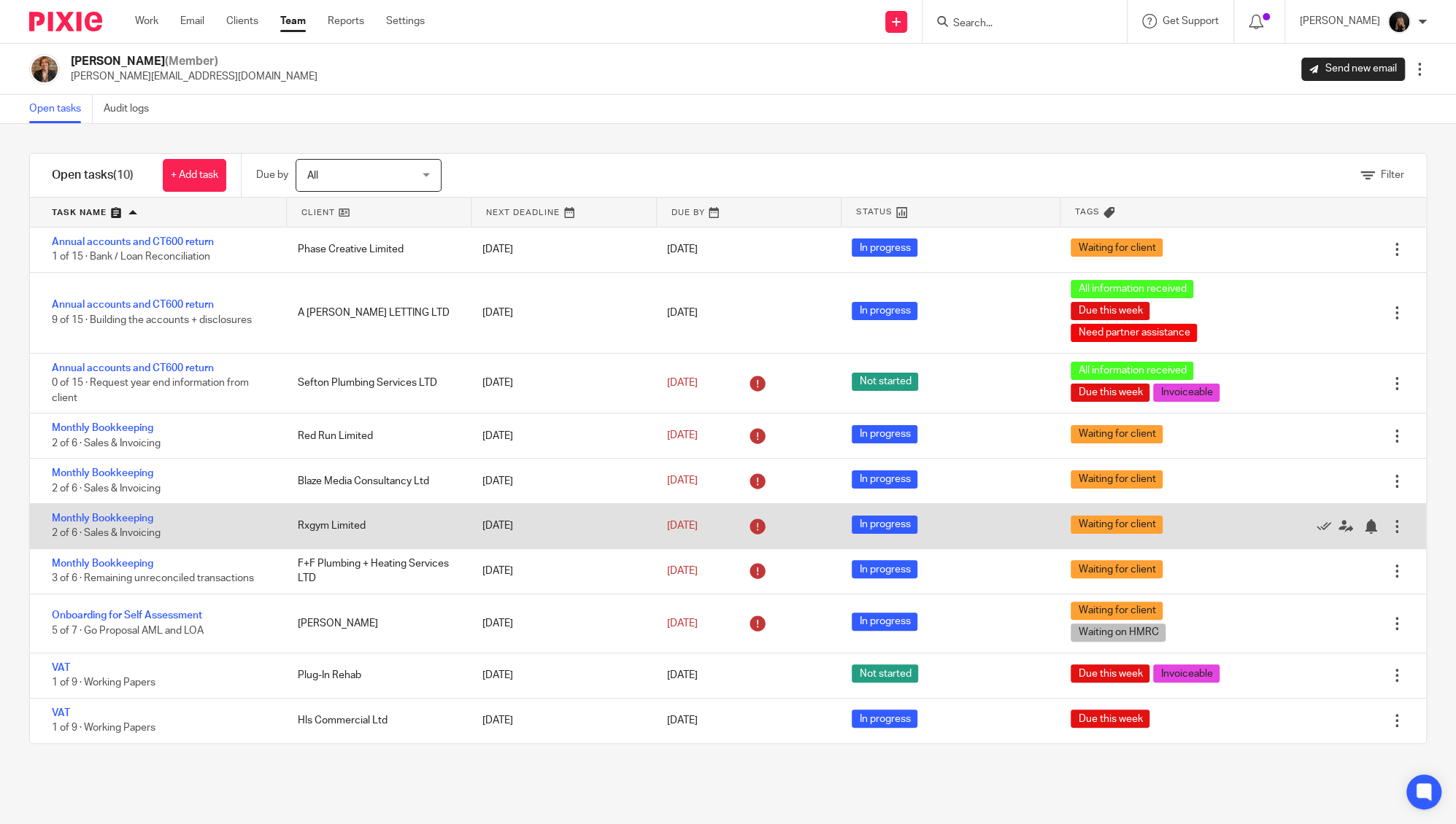
click at [293, 540] on div "Rxgym Limited" at bounding box center [375, 526] width 184 height 29
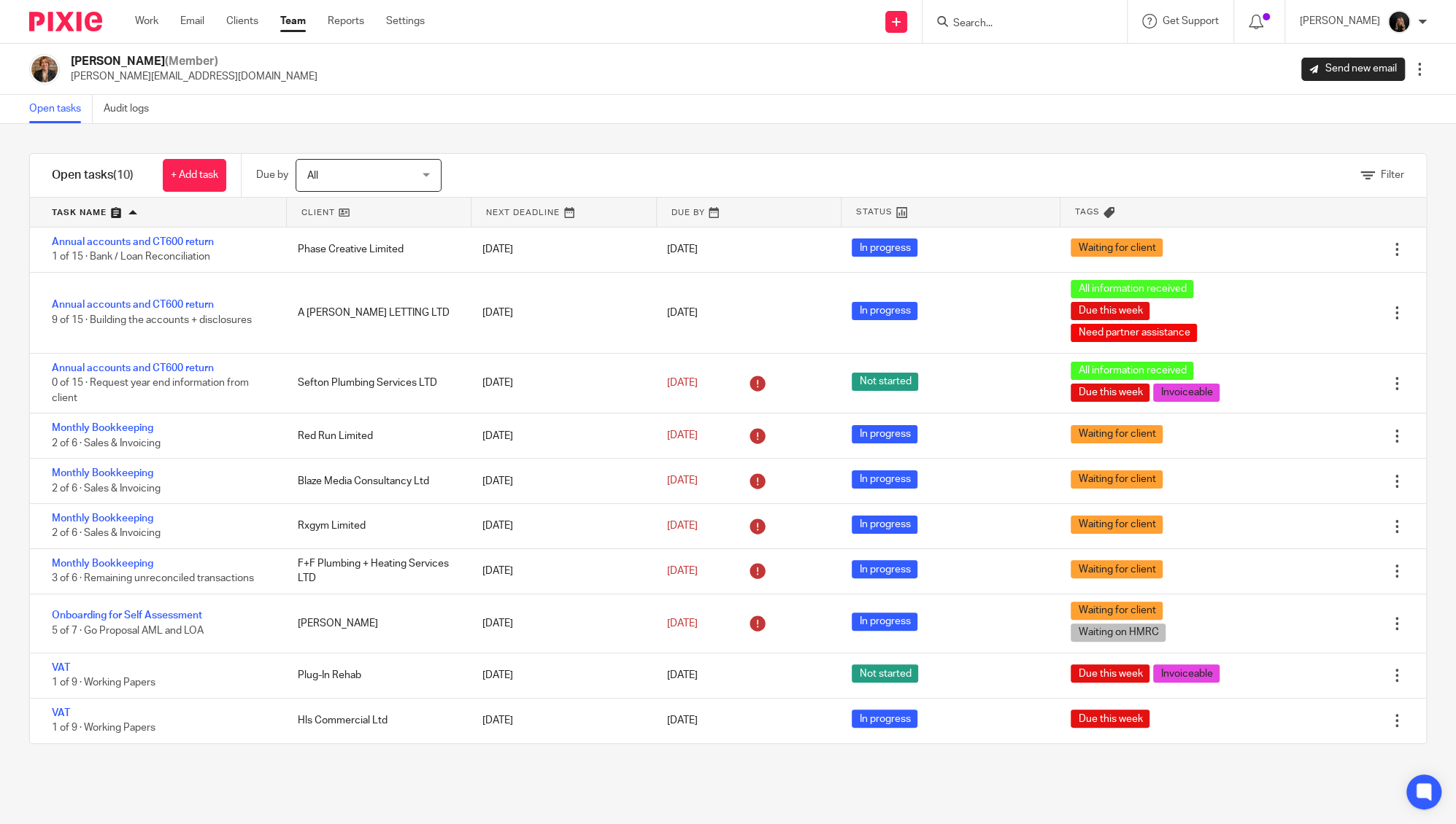
click at [296, 21] on link "Team" at bounding box center [293, 21] width 26 height 15
click at [292, 20] on link "Team" at bounding box center [293, 21] width 26 height 15
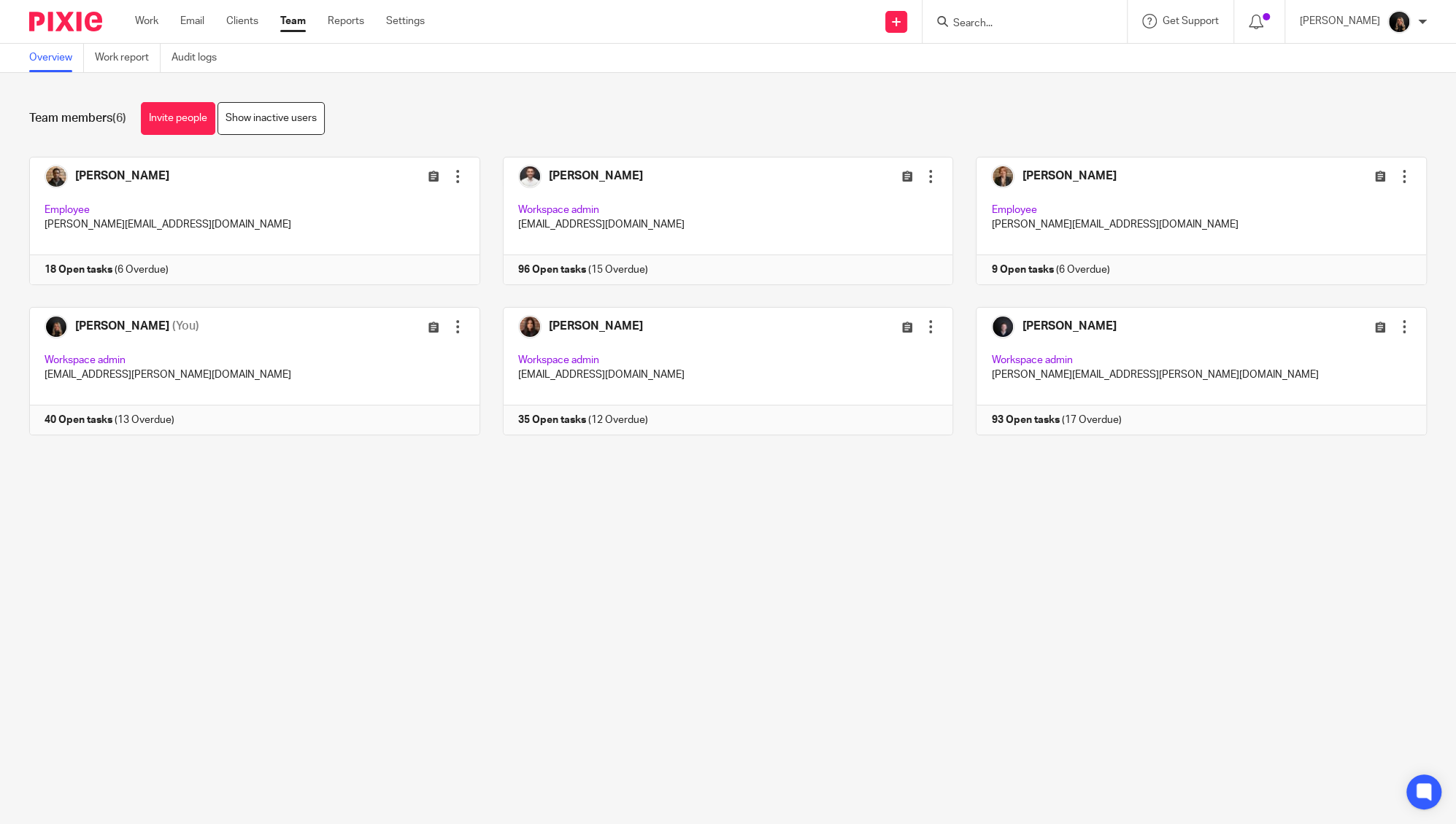
click at [292, 20] on link "Team" at bounding box center [293, 21] width 26 height 15
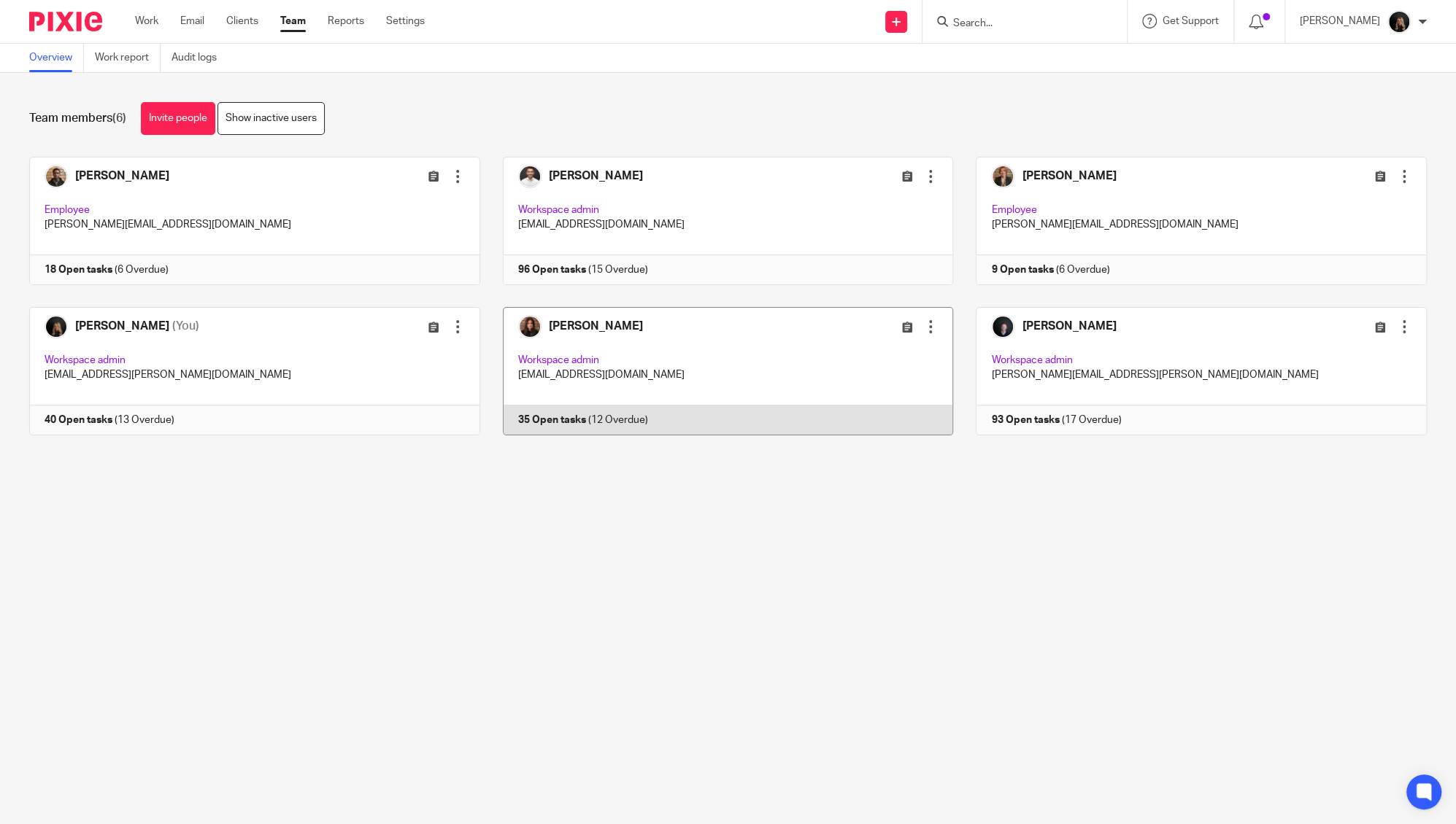
click at [577, 324] on link at bounding box center [717, 371] width 474 height 128
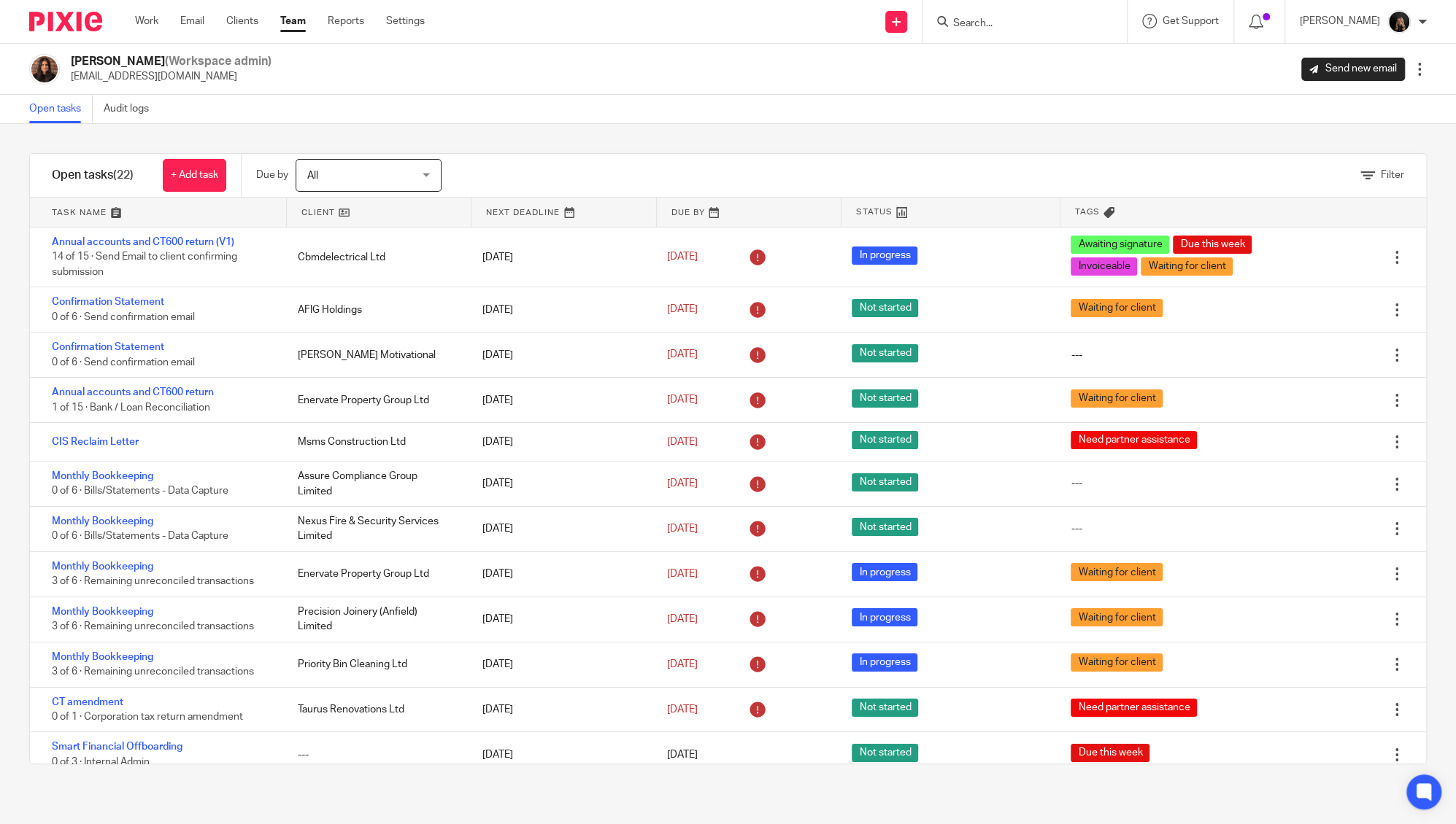
click at [70, 210] on link at bounding box center [158, 213] width 256 height 29
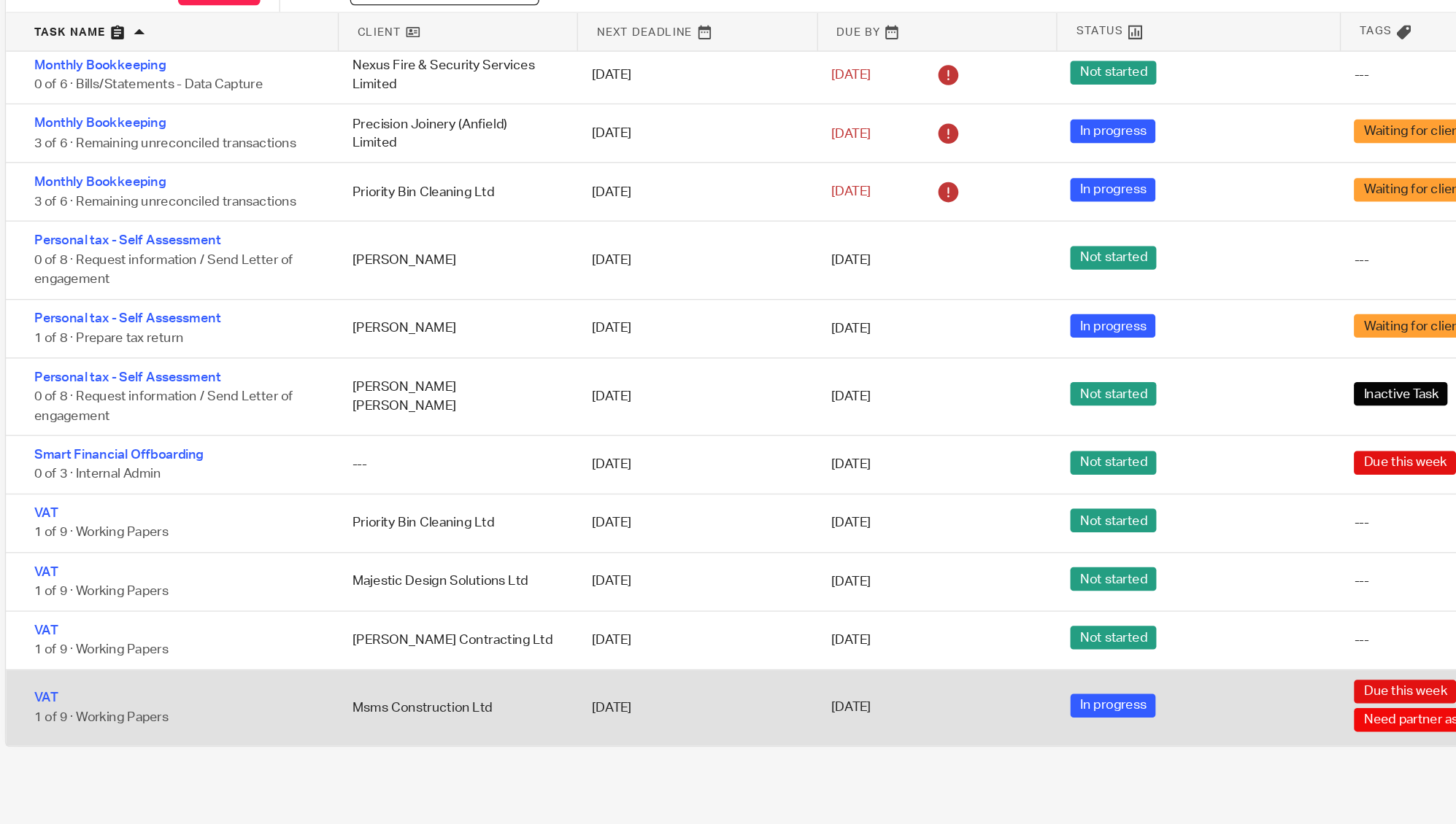
click at [430, 725] on div "Msms Construction Ltd" at bounding box center [375, 734] width 184 height 29
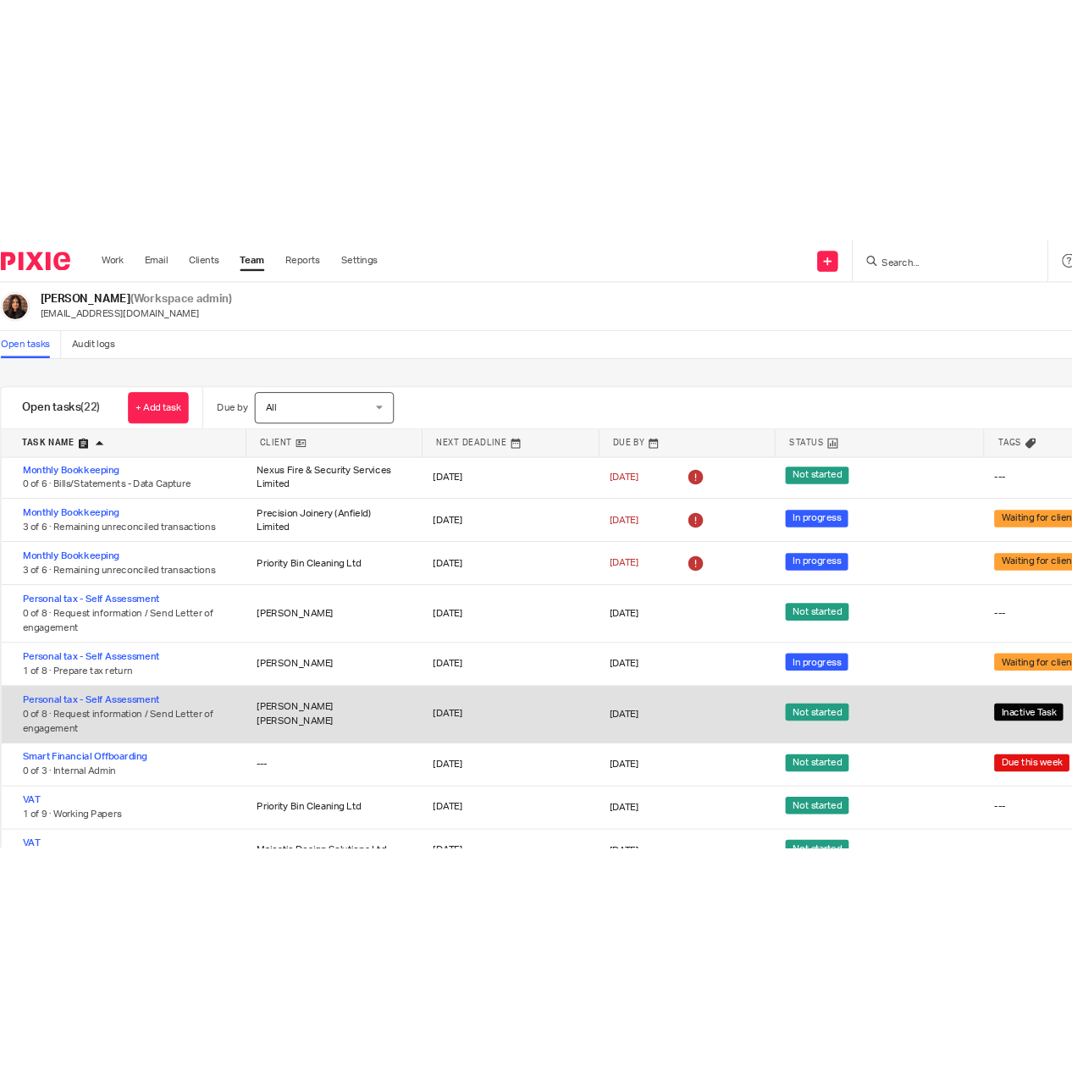
scroll to position [634, 0]
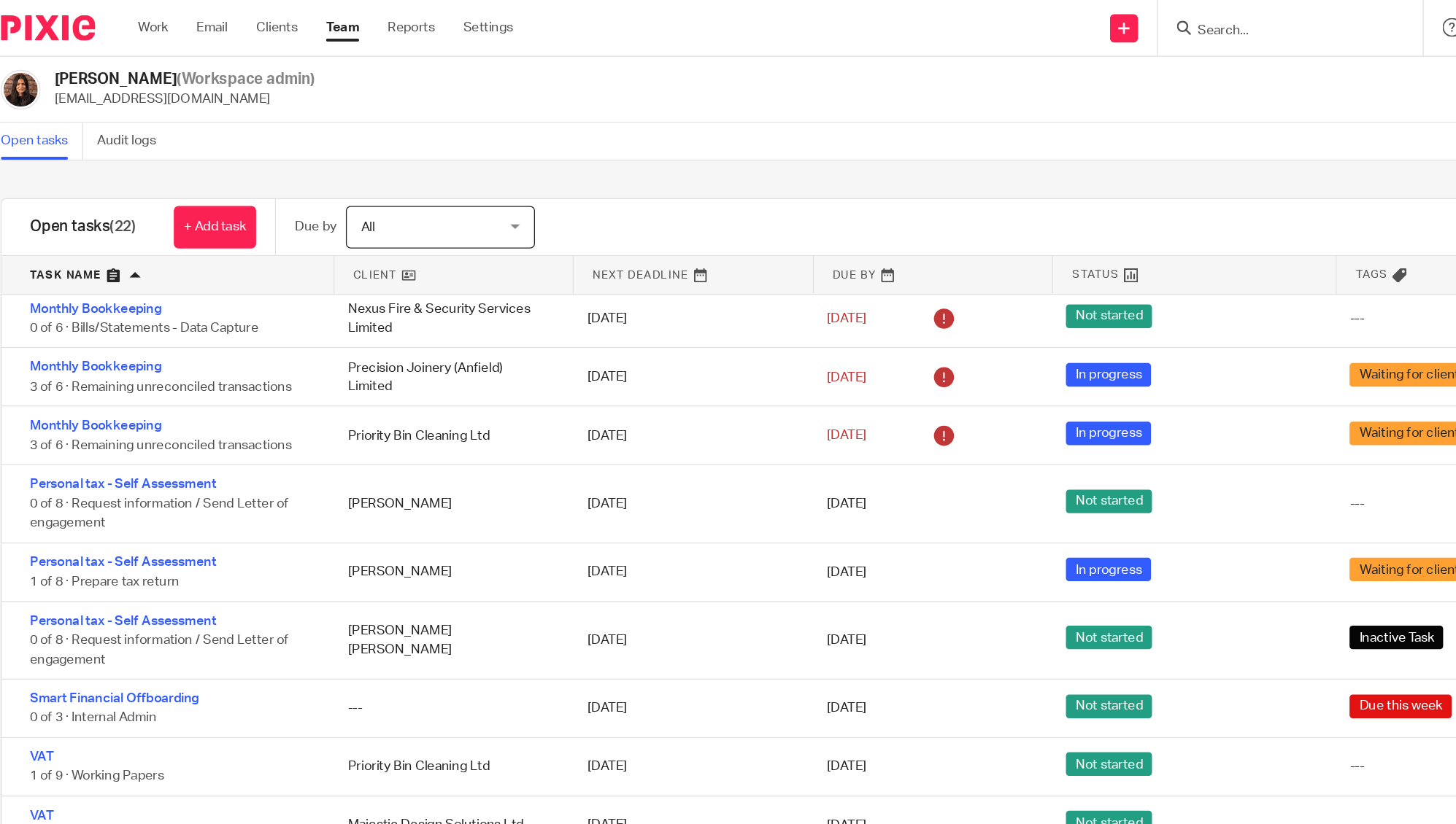
click at [723, 105] on div "Open tasks Audit logs" at bounding box center [728, 109] width 1456 height 29
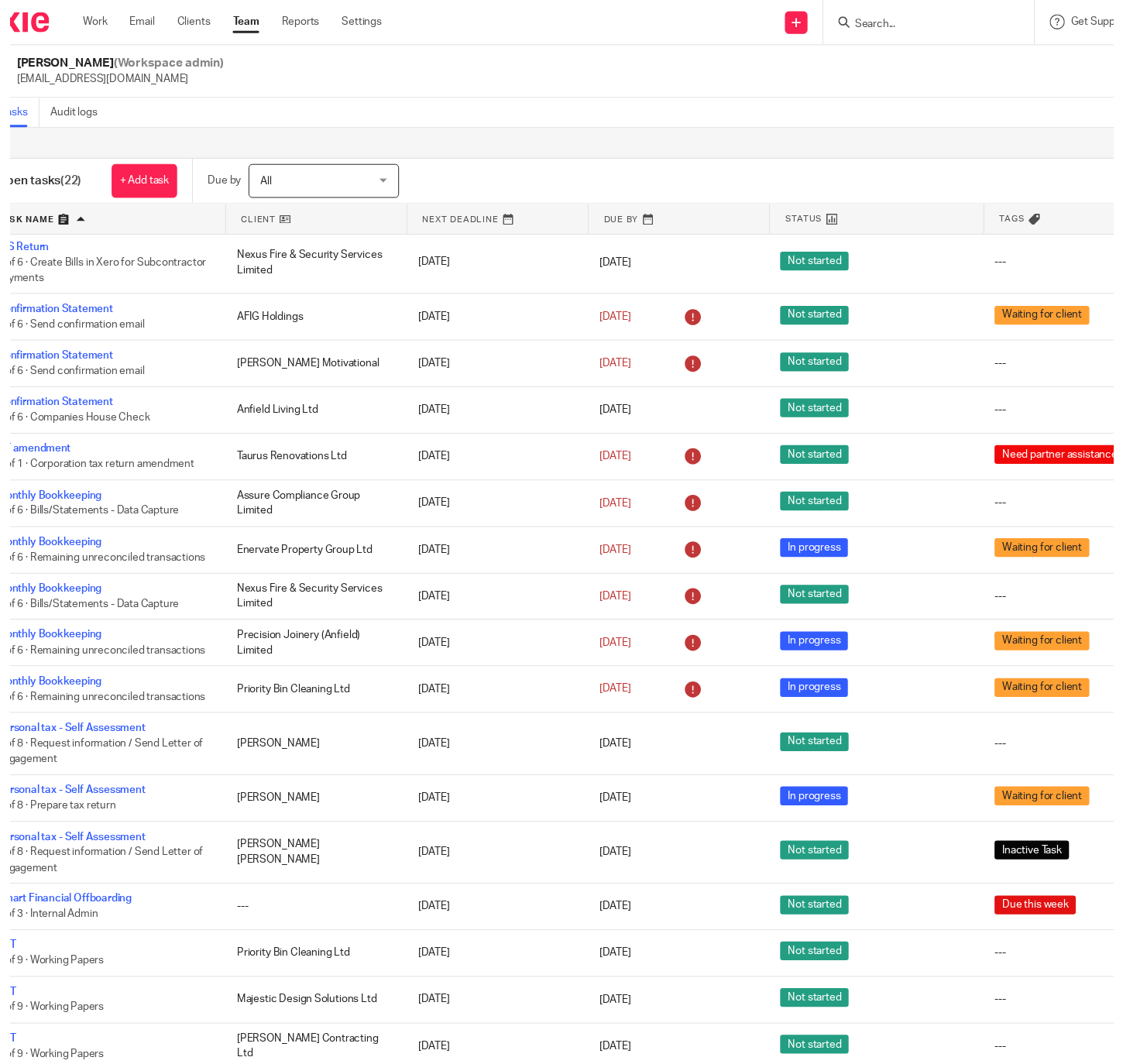
scroll to position [289, 0]
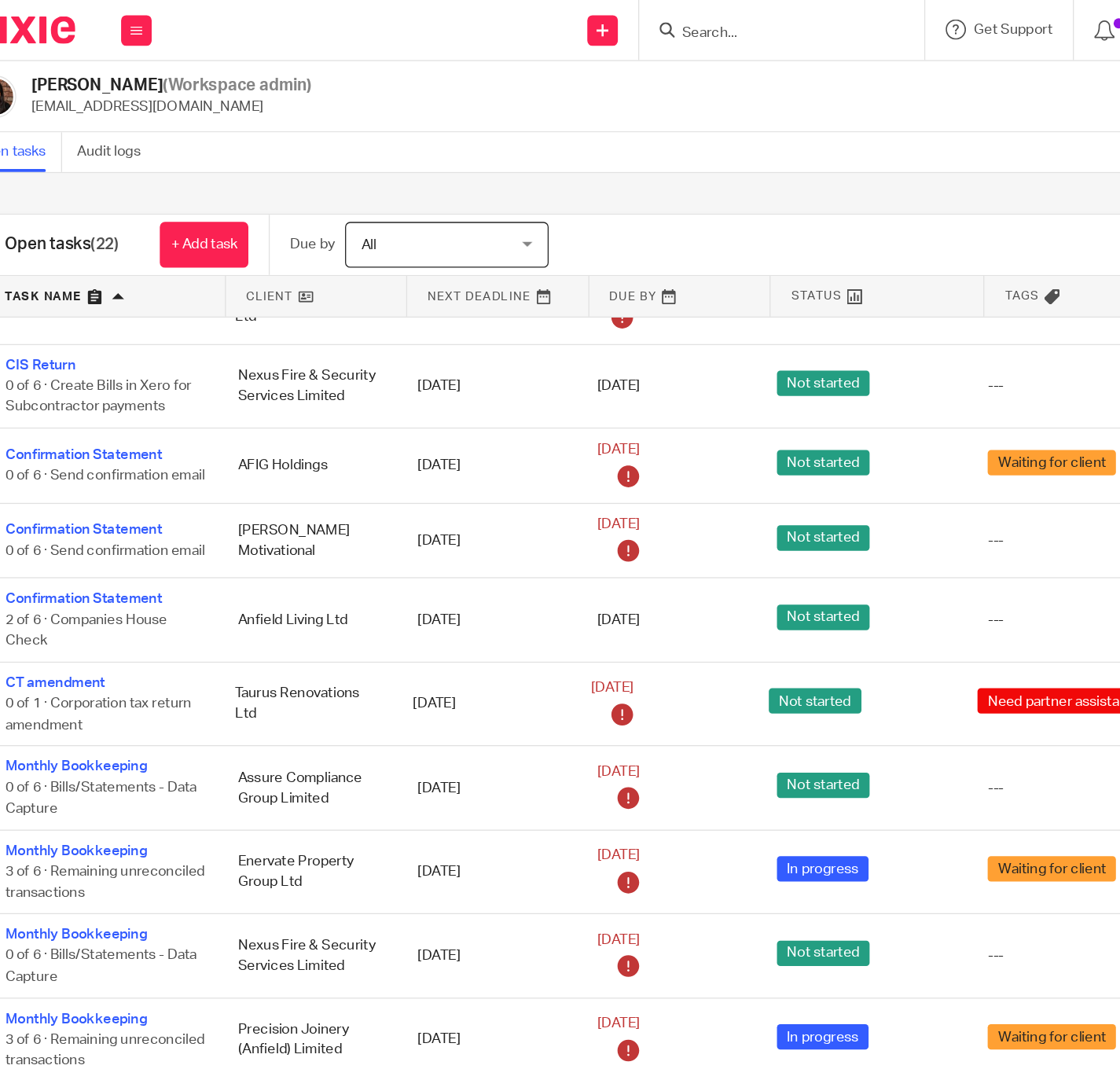
drag, startPoint x: 665, startPoint y: 3, endPoint x: 526, endPoint y: 62, distance: 151.0
click at [526, 62] on div "Nazia Mahmood (Workspace admin) nazia.mahmood@venturefinancemanagement.com Send…" at bounding box center [560, 75] width 1057 height 33
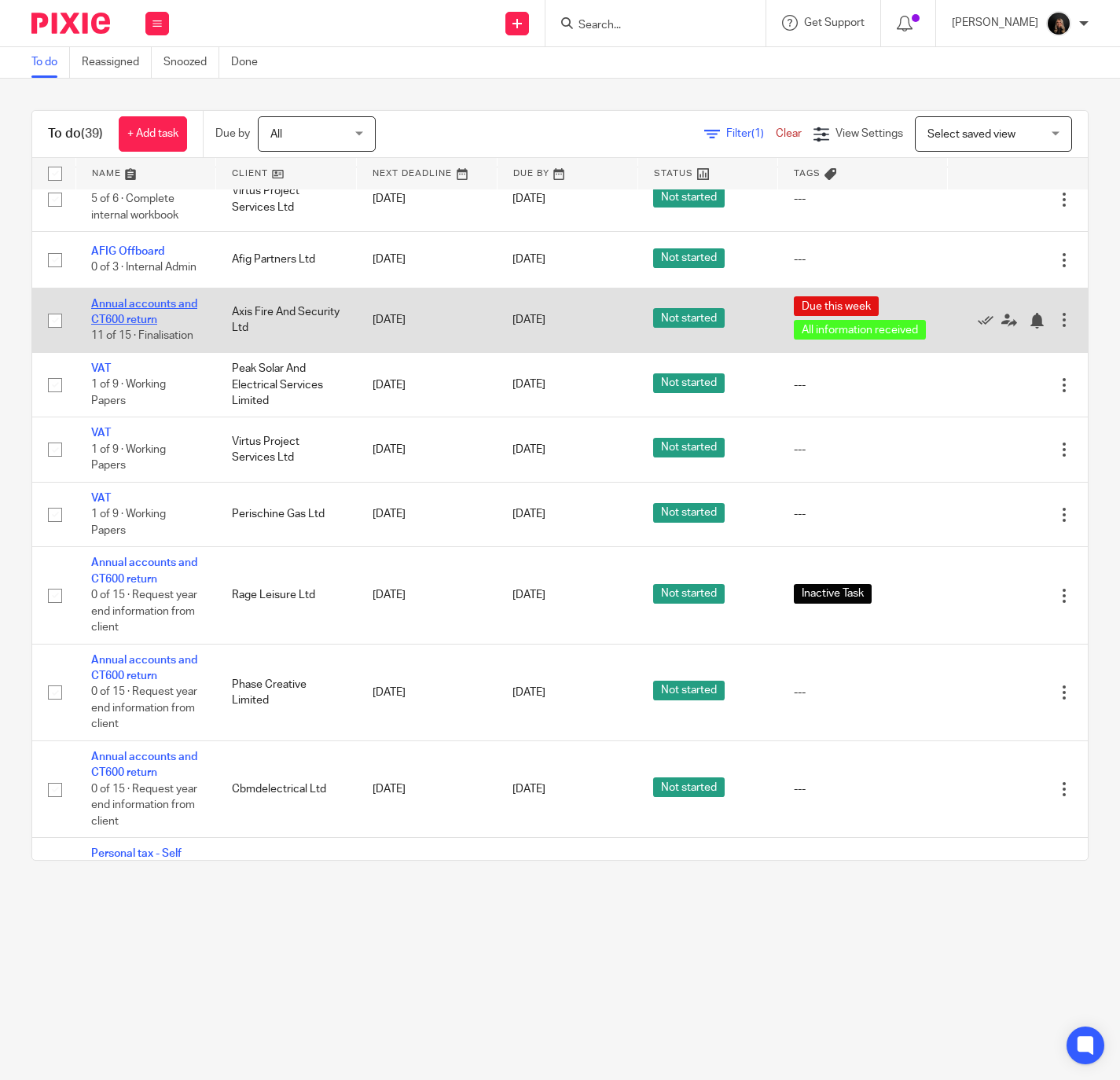
scroll to position [1439, 0]
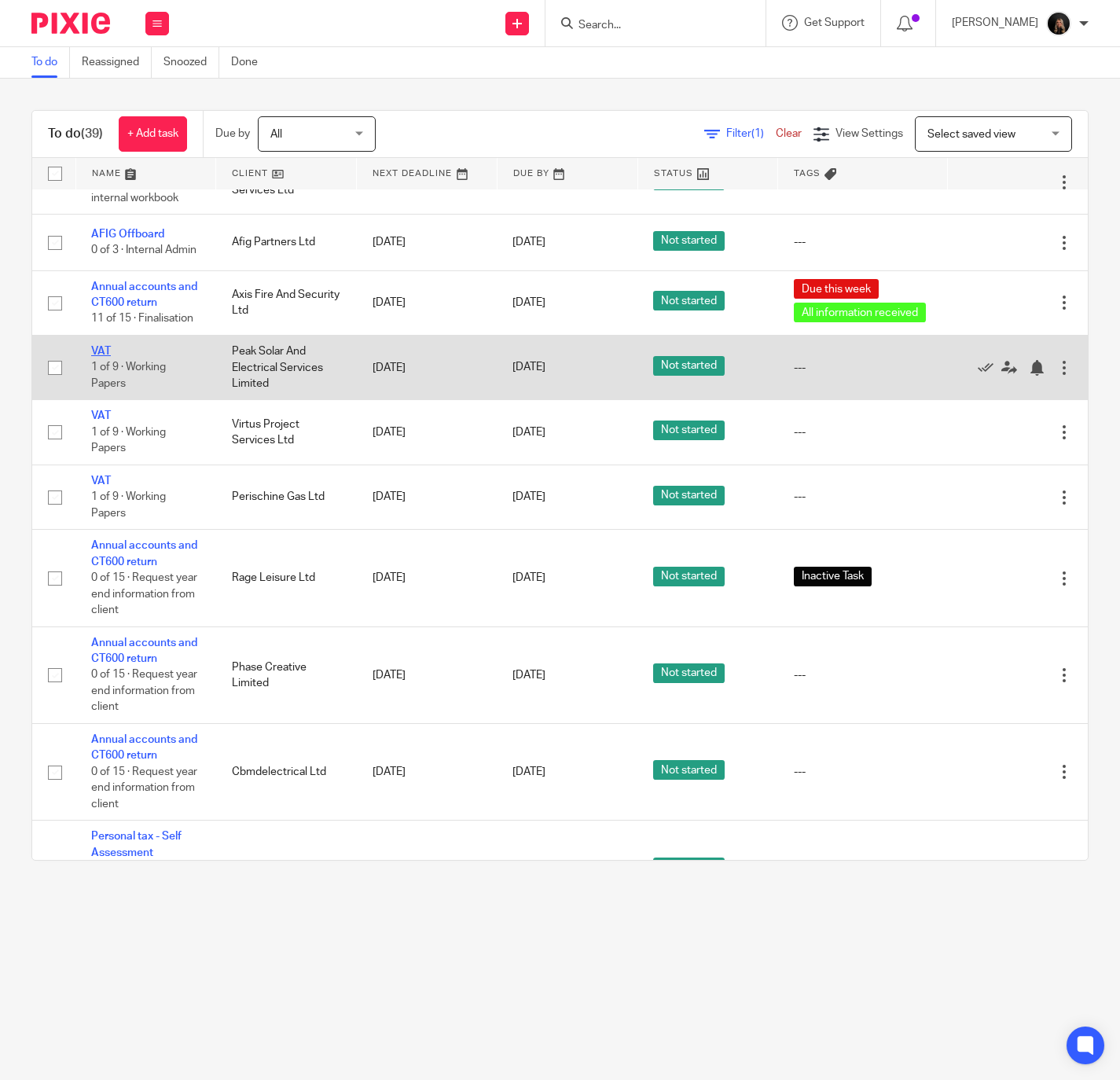
click at [109, 357] on link "VAT" at bounding box center [100, 352] width 19 height 11
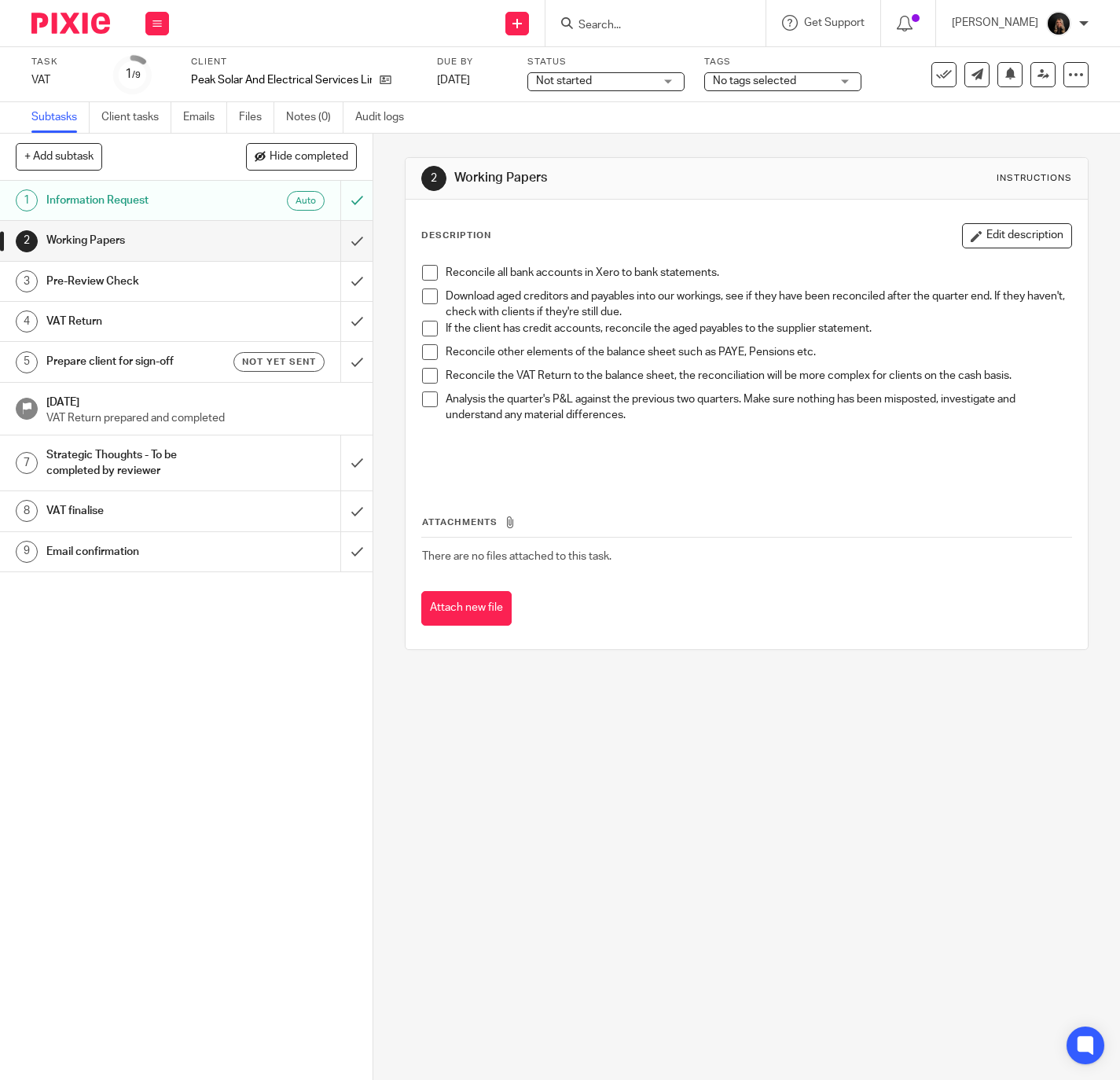
click at [428, 275] on span at bounding box center [430, 272] width 16 height 16
click at [422, 297] on span at bounding box center [430, 296] width 16 height 16
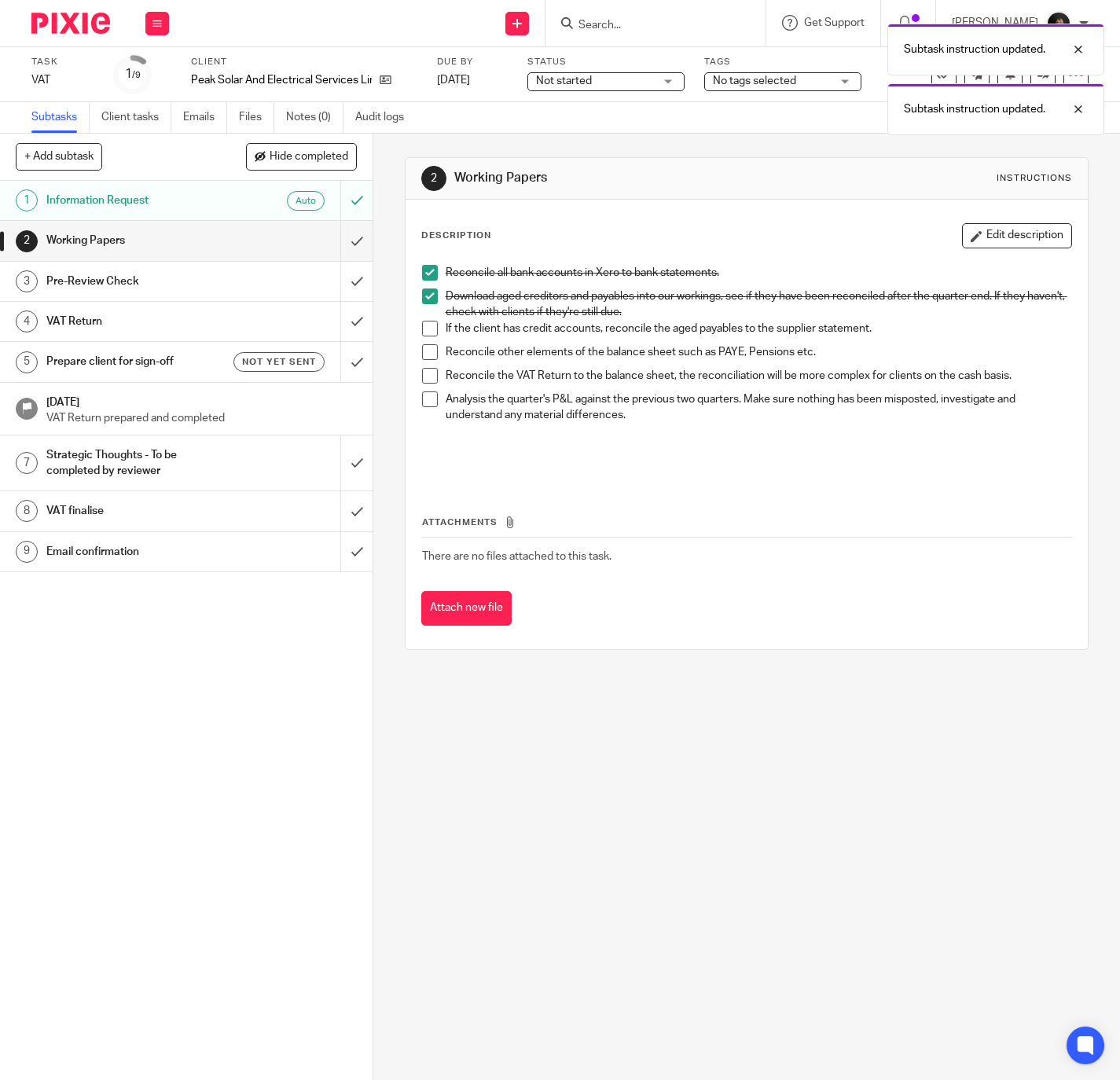
click at [425, 328] on span at bounding box center [430, 328] width 16 height 16
click at [422, 338] on li "If the client has credit accounts, reconcile the aged payables to the supplier …" at bounding box center [747, 332] width 650 height 23
click at [422, 347] on span at bounding box center [430, 352] width 16 height 16
